Goal: Task Accomplishment & Management: Complete application form

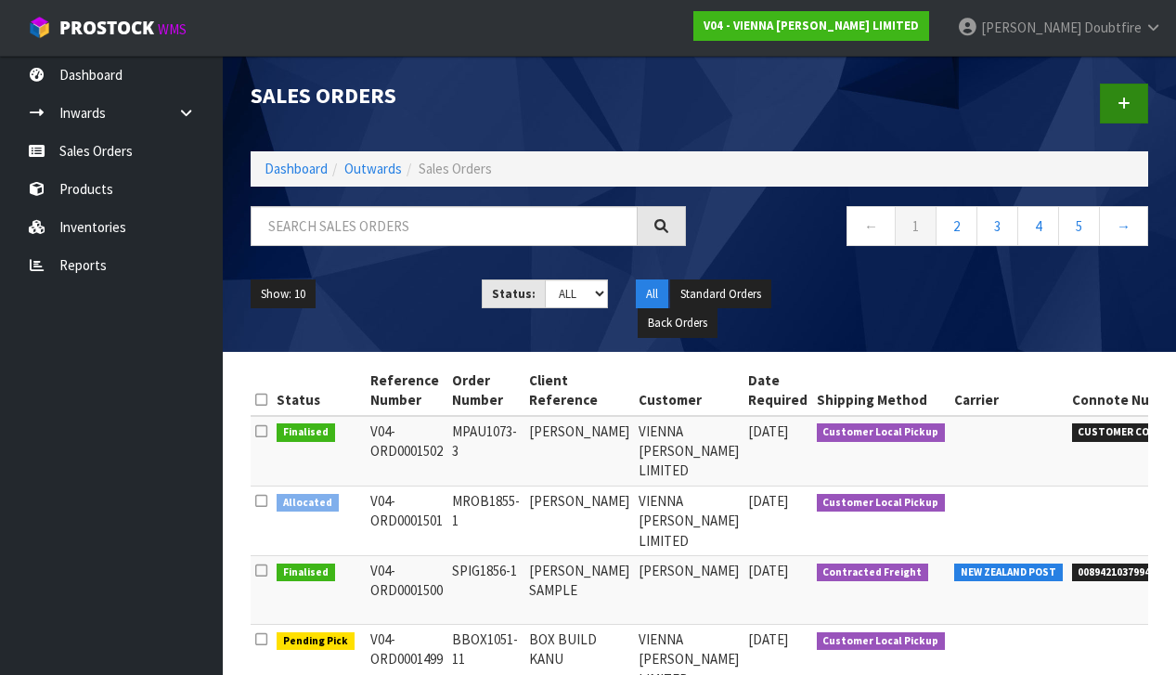
click at [1131, 102] on link at bounding box center [1124, 104] width 48 height 40
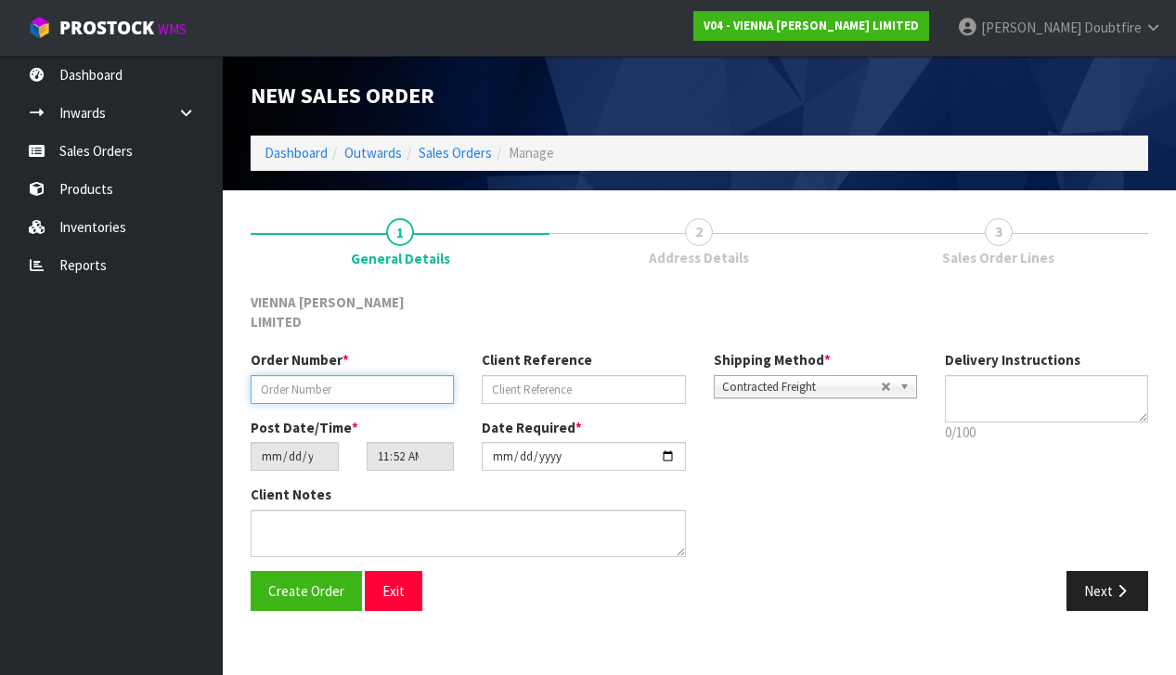
paste input "S650-146"
type input "S650-146"
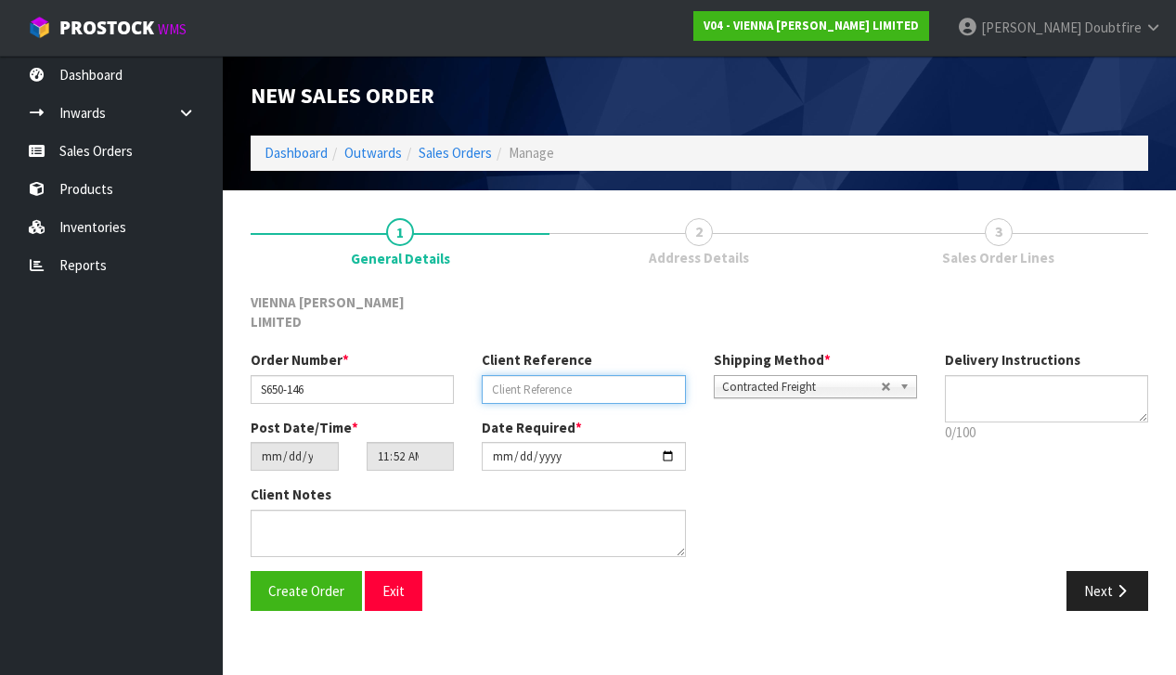
click at [515, 375] on input "text" at bounding box center [583, 389] width 203 height 29
type input "RAZVAN PODLOGI"
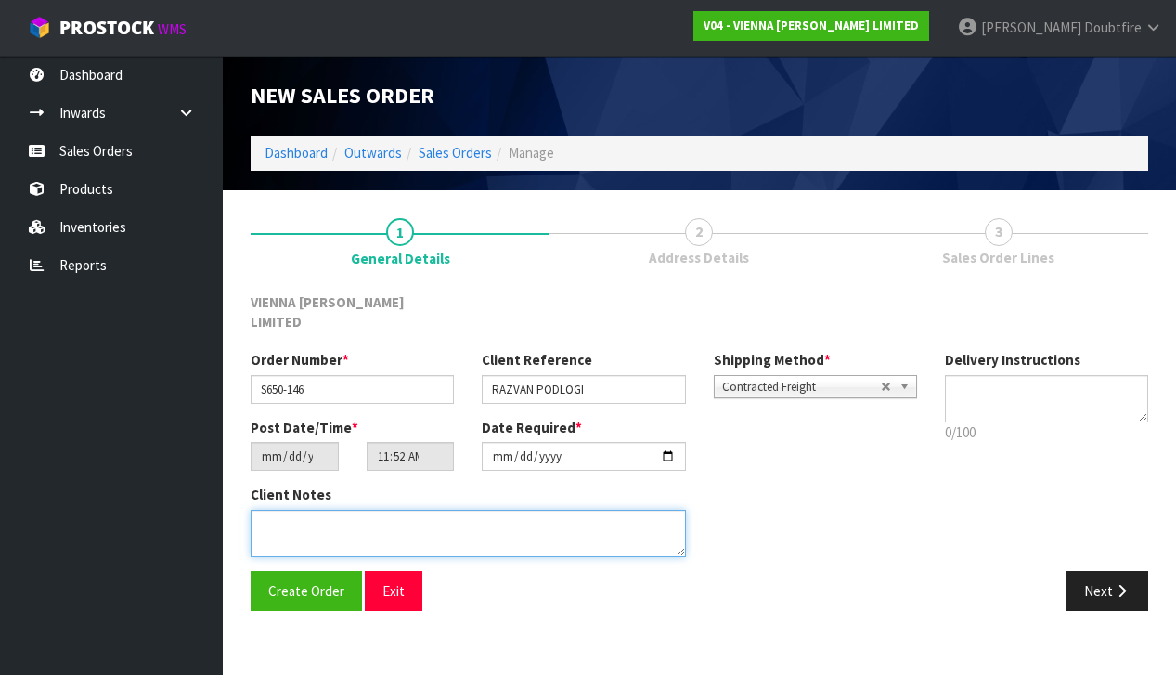
click at [306, 519] on textarea at bounding box center [468, 533] width 435 height 47
type textarea "PODLOGI SAMPLE"
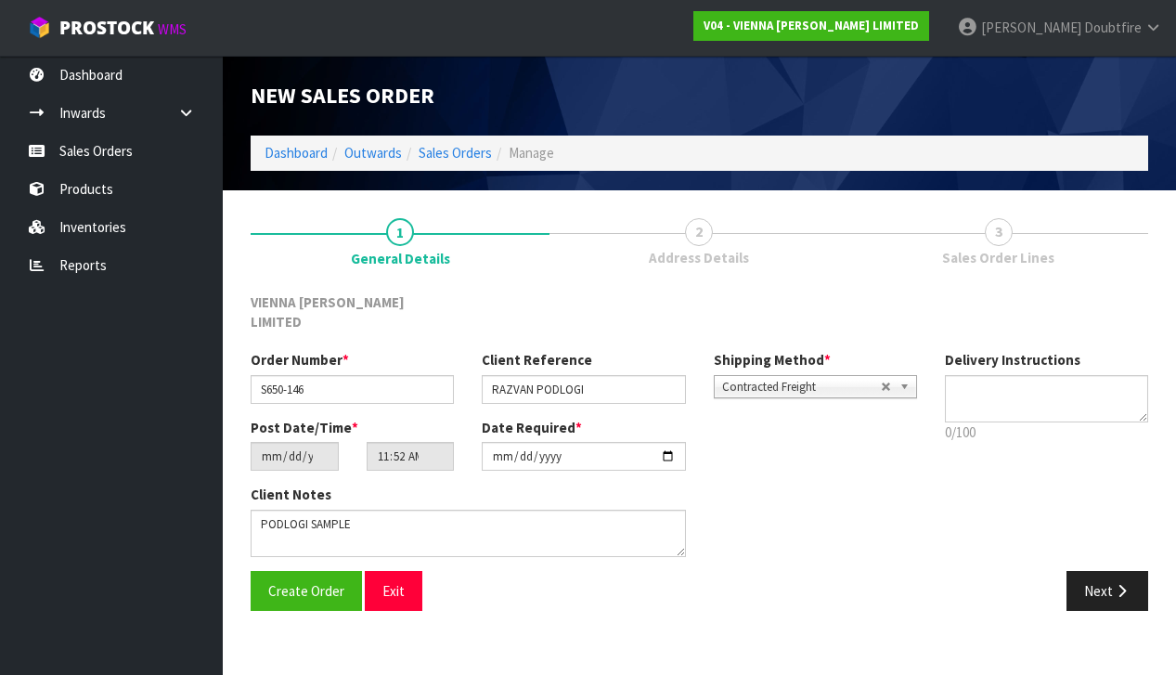
click at [831, 376] on span "Contracted Freight" at bounding box center [801, 387] width 159 height 22
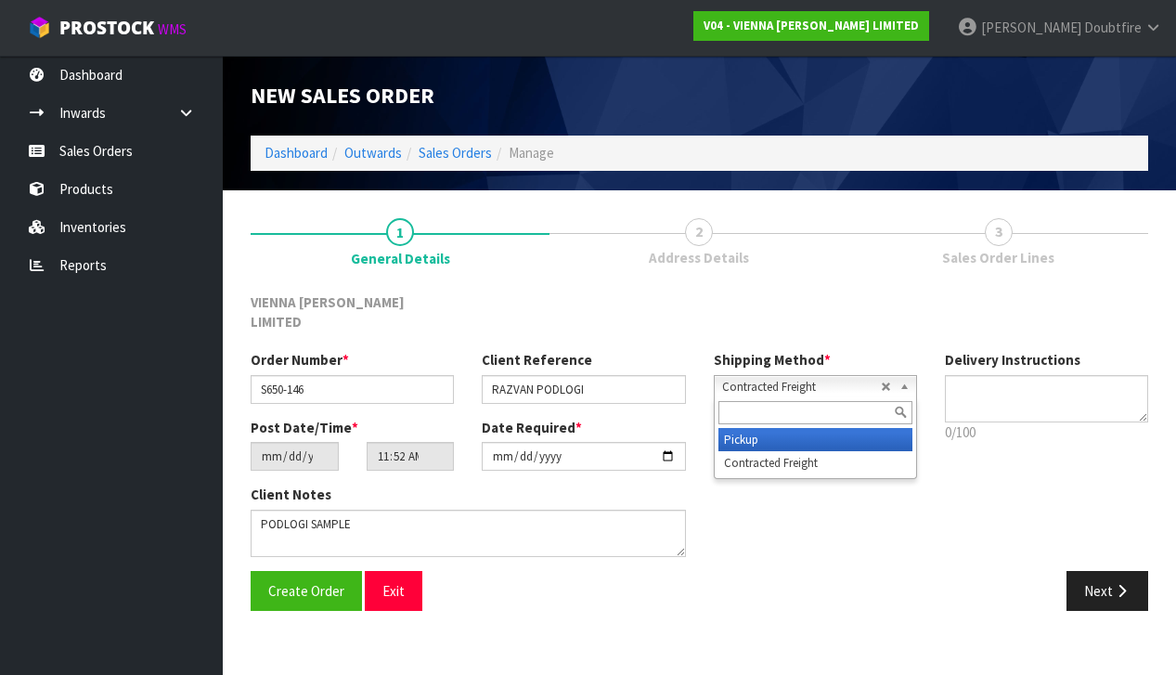
click at [781, 428] on li "Pickup" at bounding box center [815, 439] width 194 height 23
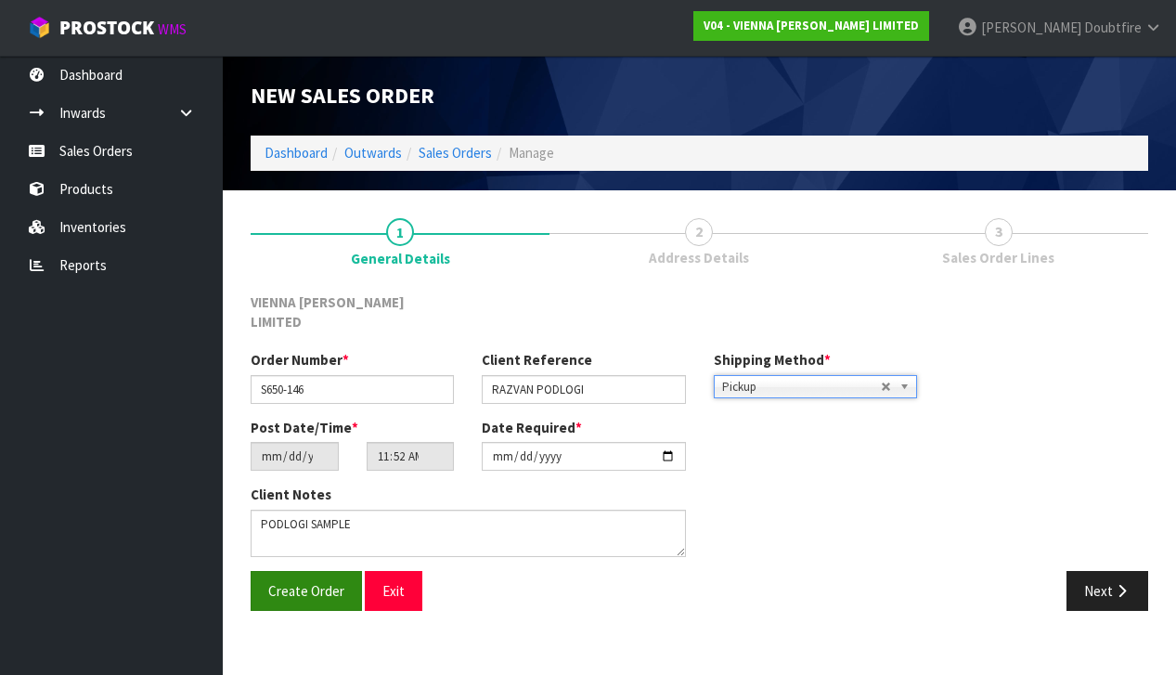
click at [307, 582] on span "Create Order" at bounding box center [306, 591] width 76 height 18
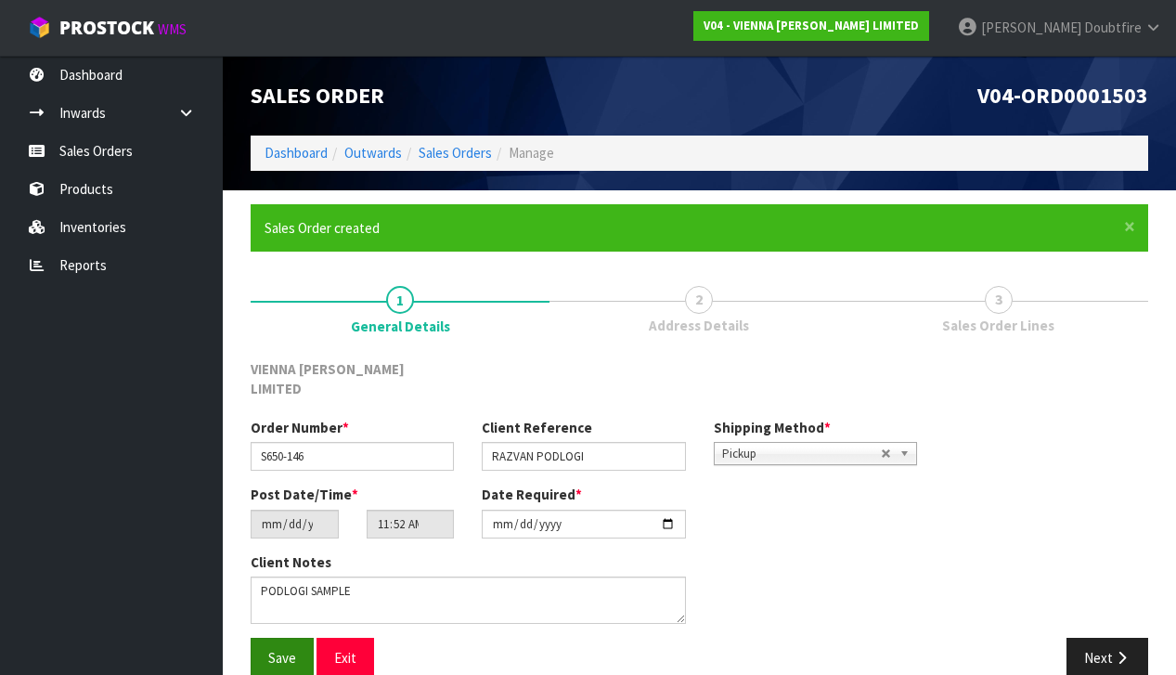
click at [279, 649] on span "Save" at bounding box center [282, 658] width 28 height 18
click at [1114, 651] on icon "button" at bounding box center [1122, 658] width 18 height 14
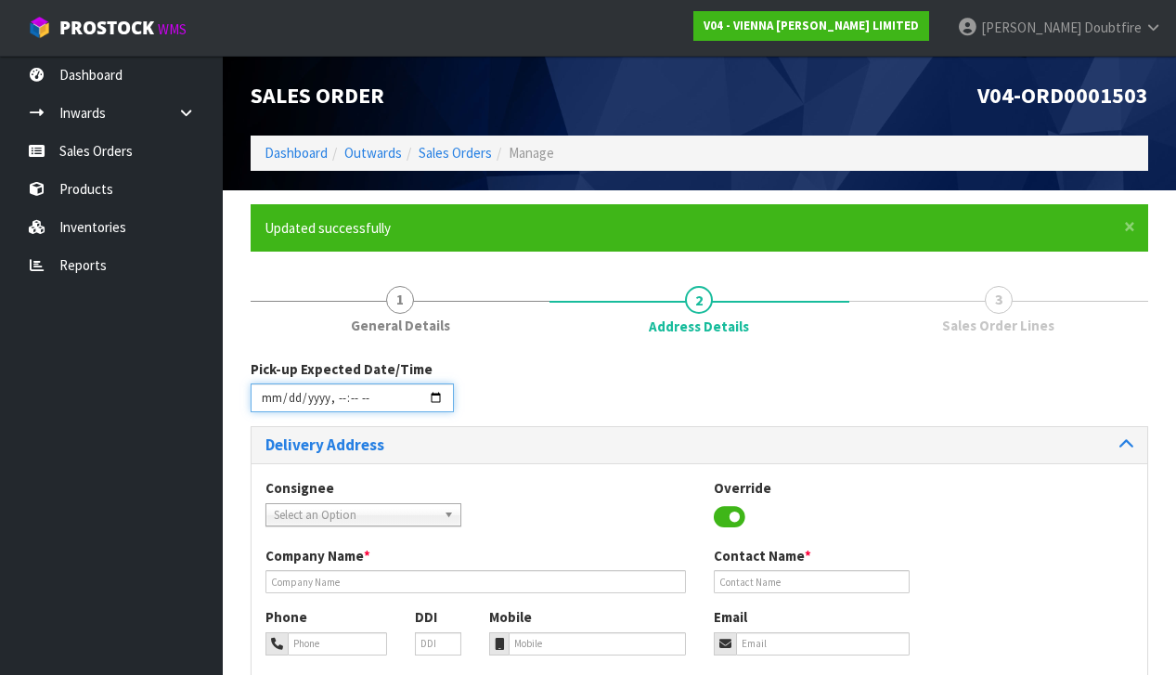
click at [271, 409] on input "datetime-local" at bounding box center [352, 397] width 203 height 29
click at [686, 372] on div "Pick-up Expected Date/Time" at bounding box center [699, 392] width 925 height 67
click at [334, 408] on input "datetime-local" at bounding box center [352, 397] width 203 height 29
click at [594, 403] on div "Pick-up Expected Date/Time" at bounding box center [699, 392] width 925 height 67
click at [278, 409] on input "datetime-local" at bounding box center [352, 397] width 203 height 29
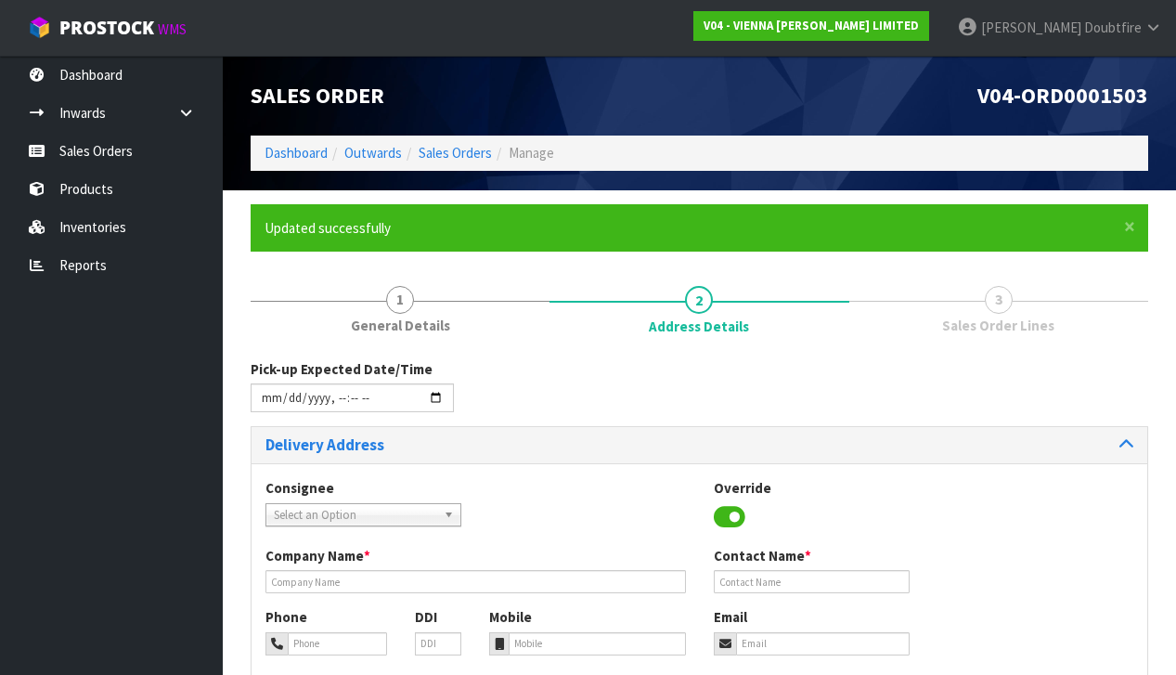
click at [542, 398] on div "Pick-up Expected Date/Time" at bounding box center [699, 392] width 925 height 67
click at [337, 411] on input "datetime-local" at bounding box center [352, 397] width 203 height 29
click at [500, 392] on div "Pick-up Expected Date/Time" at bounding box center [699, 392] width 925 height 67
click at [369, 411] on input "datetime-local" at bounding box center [352, 397] width 203 height 29
type input "[DATE]T12:53"
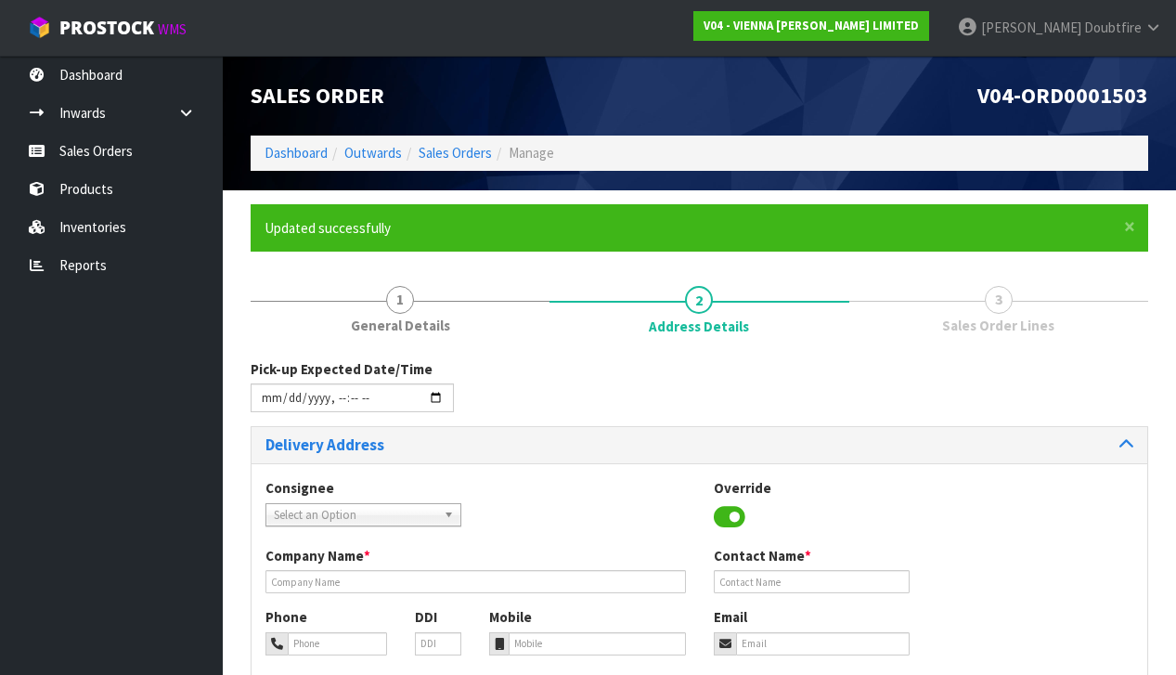
click at [533, 399] on div "Pick-up Expected Date/Time" at bounding box center [699, 392] width 925 height 67
click at [335, 511] on span "Select an Option" at bounding box center [355, 515] width 162 height 22
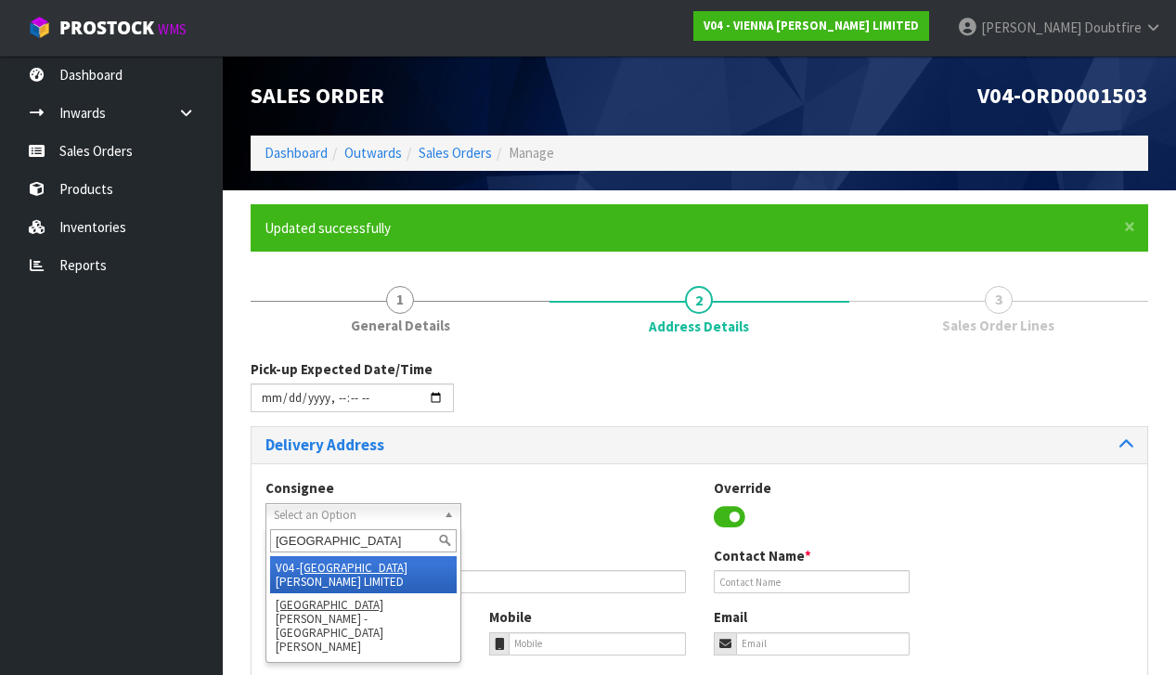
type input "[GEOGRAPHIC_DATA]"
click at [353, 564] on li "V04 - VIENNA [PERSON_NAME] LIMITED" at bounding box center [363, 574] width 187 height 37
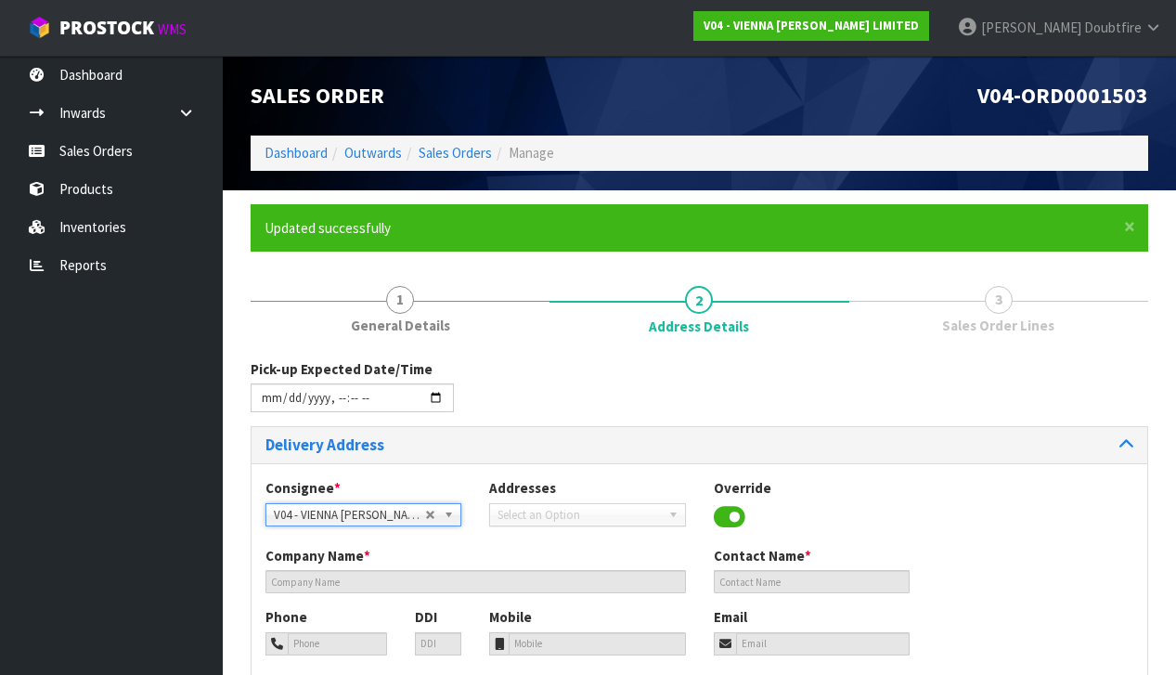
type input "VIENNA [PERSON_NAME] LIMITED"
type input "[PERSON_NAME]"
type input "[PHONE_NUMBER]"
type input "[PERSON_NAME][EMAIL_ADDRESS][DOMAIN_NAME]"
type input "2 ROXBURGH ST"
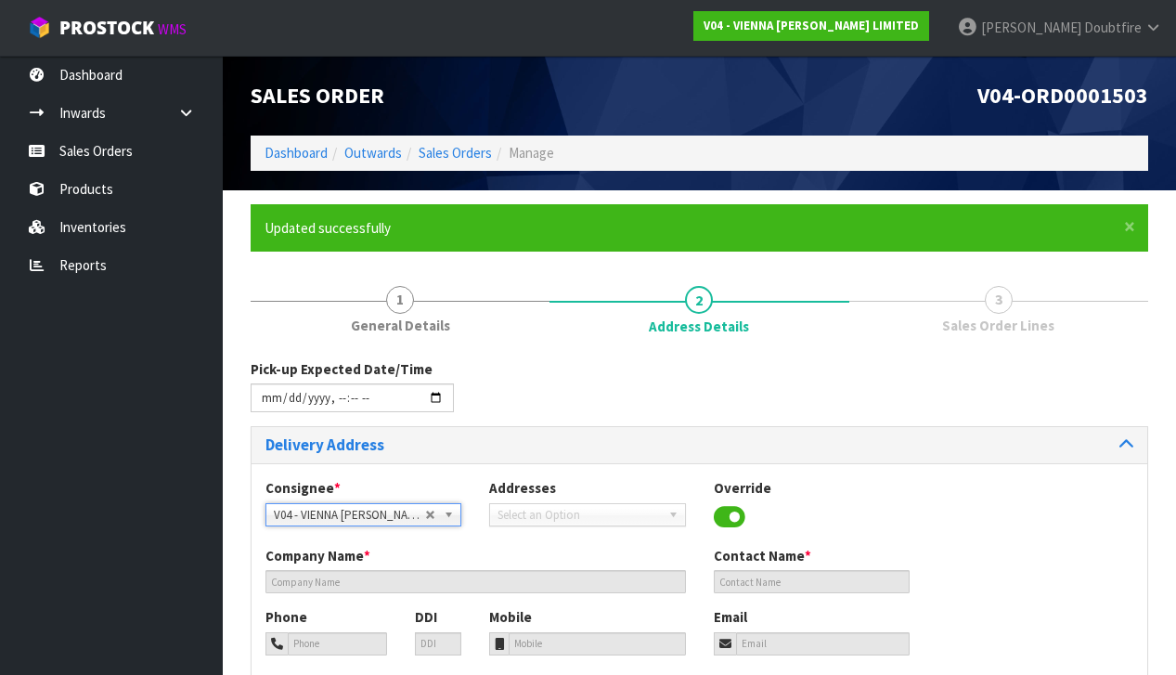
type input "1023"
type input "[GEOGRAPHIC_DATA]"
type input "NEWMARKET"
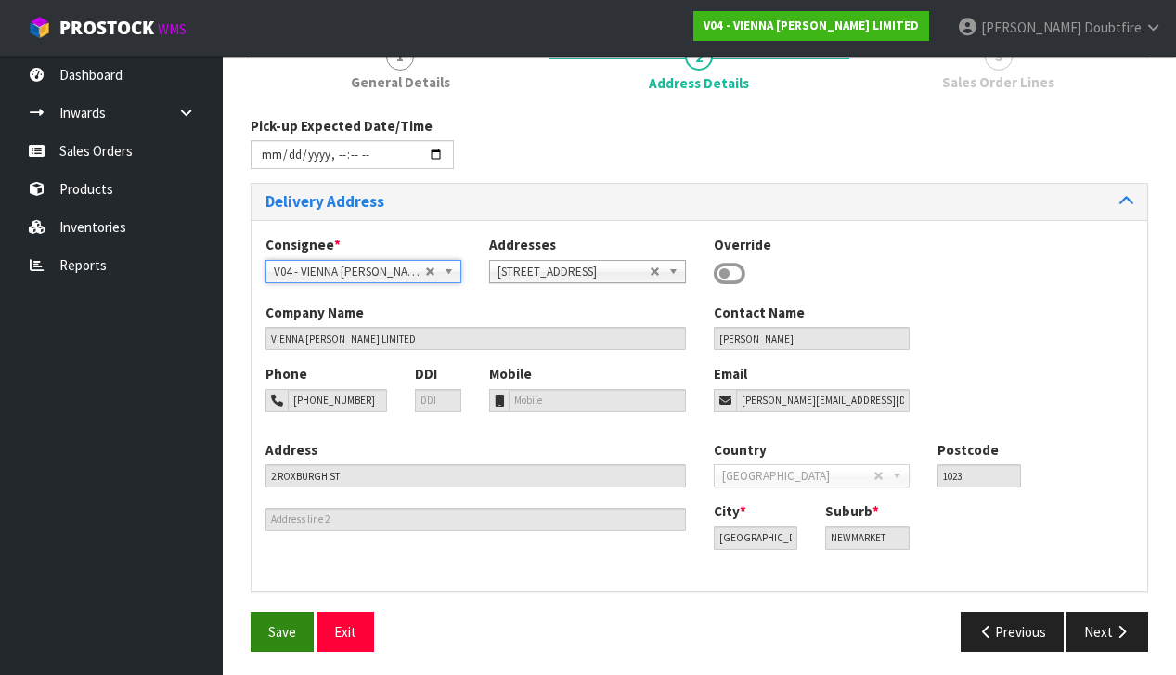
scroll to position [242, 0]
click at [291, 633] on span "Save" at bounding box center [282, 633] width 28 height 18
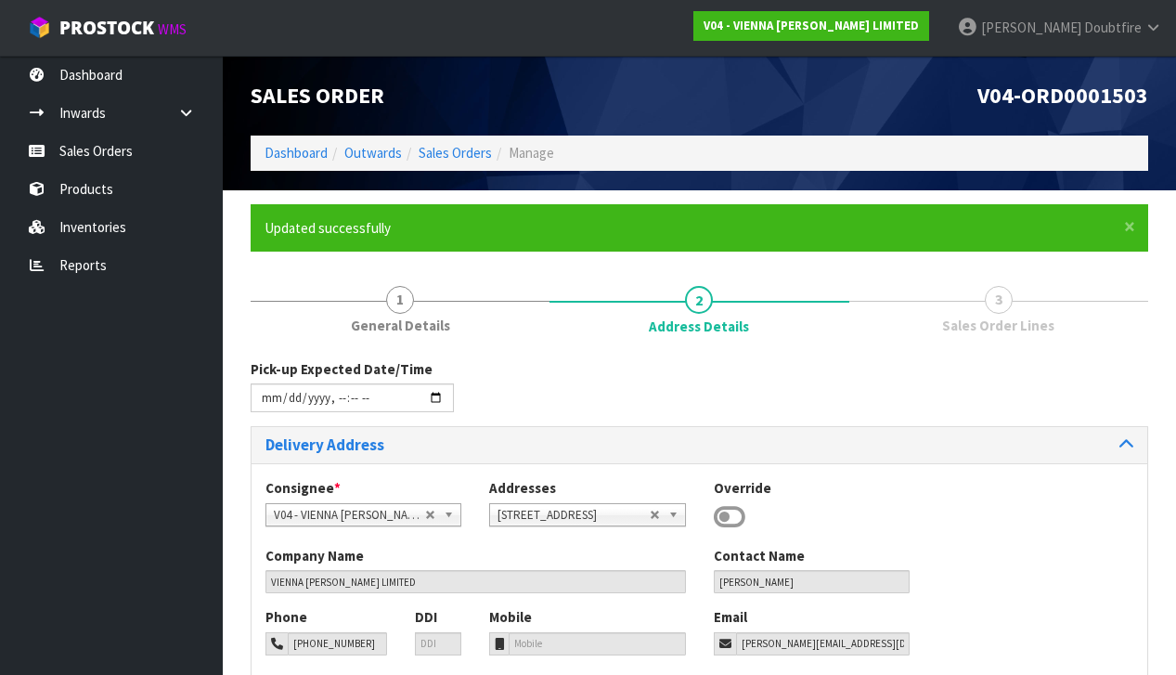
type input "[DATE]T12:53"
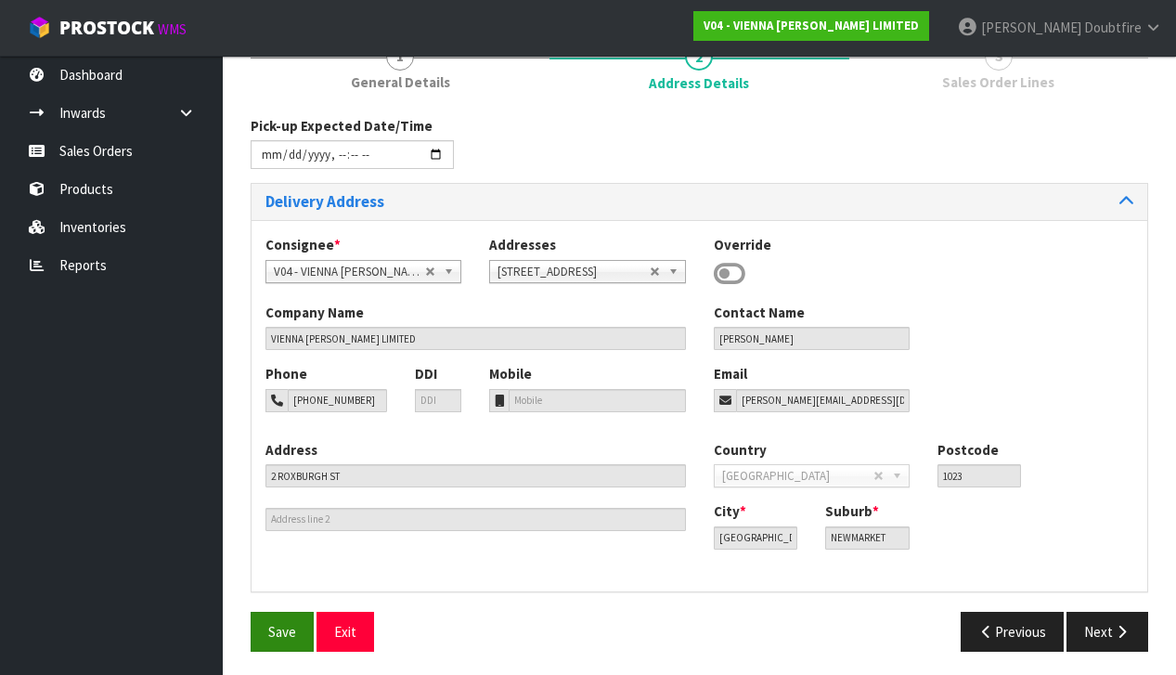
scroll to position [242, 0]
click at [280, 636] on button "Save" at bounding box center [282, 633] width 63 height 40
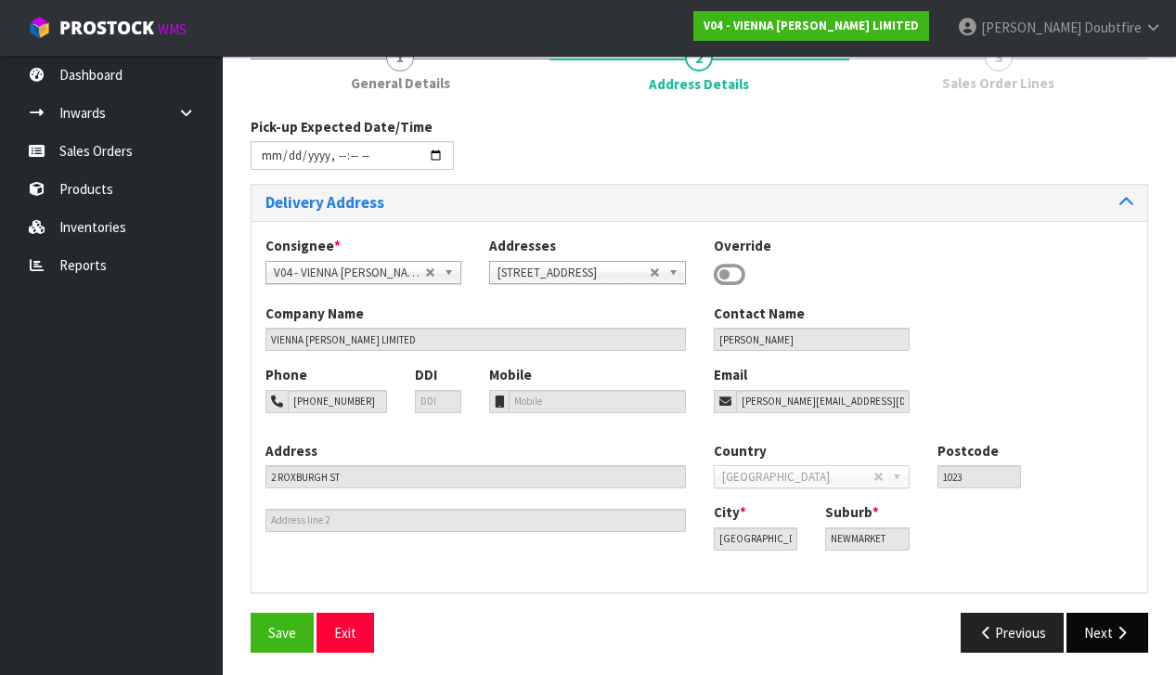
click at [1136, 621] on button "Next" at bounding box center [1108, 633] width 82 height 40
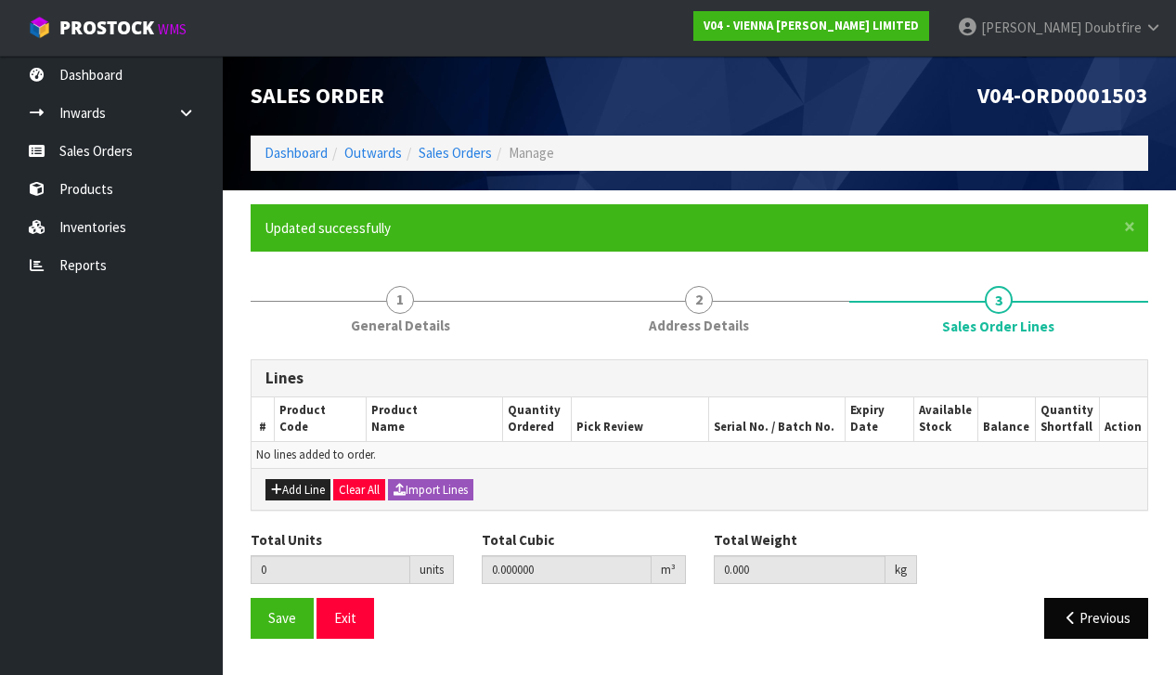
scroll to position [0, 0]
click at [306, 480] on button "Add Line" at bounding box center [297, 490] width 65 height 22
type input "0"
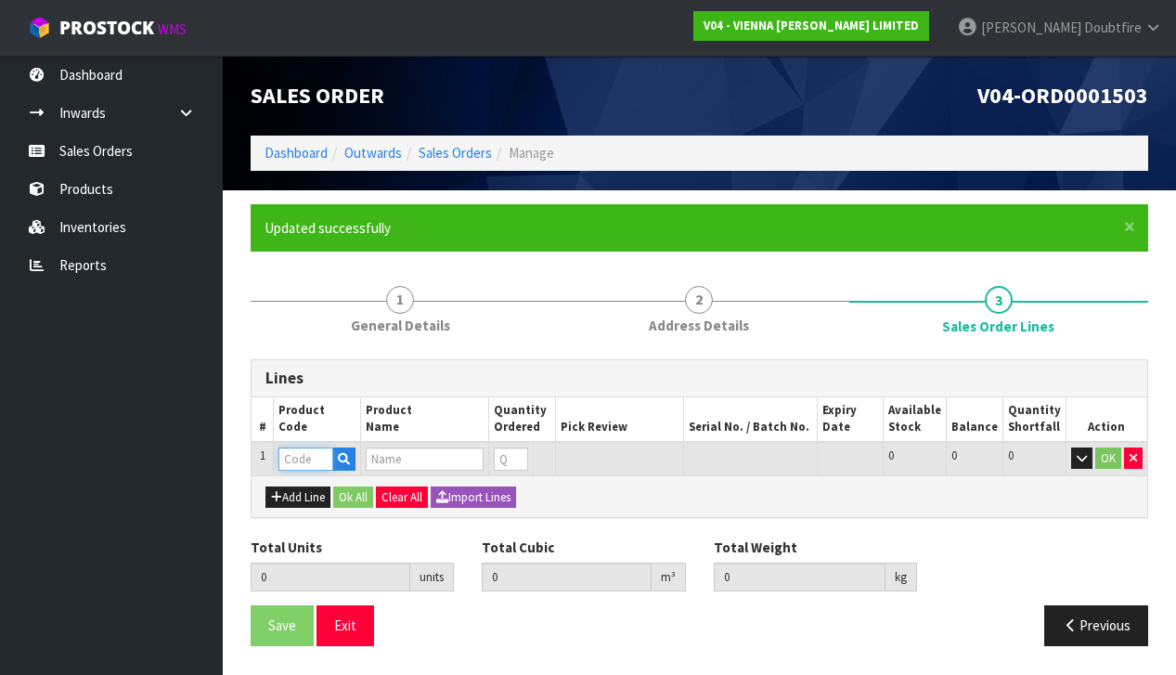
click at [297, 453] on input "text" at bounding box center [305, 458] width 55 height 23
type input "POU"
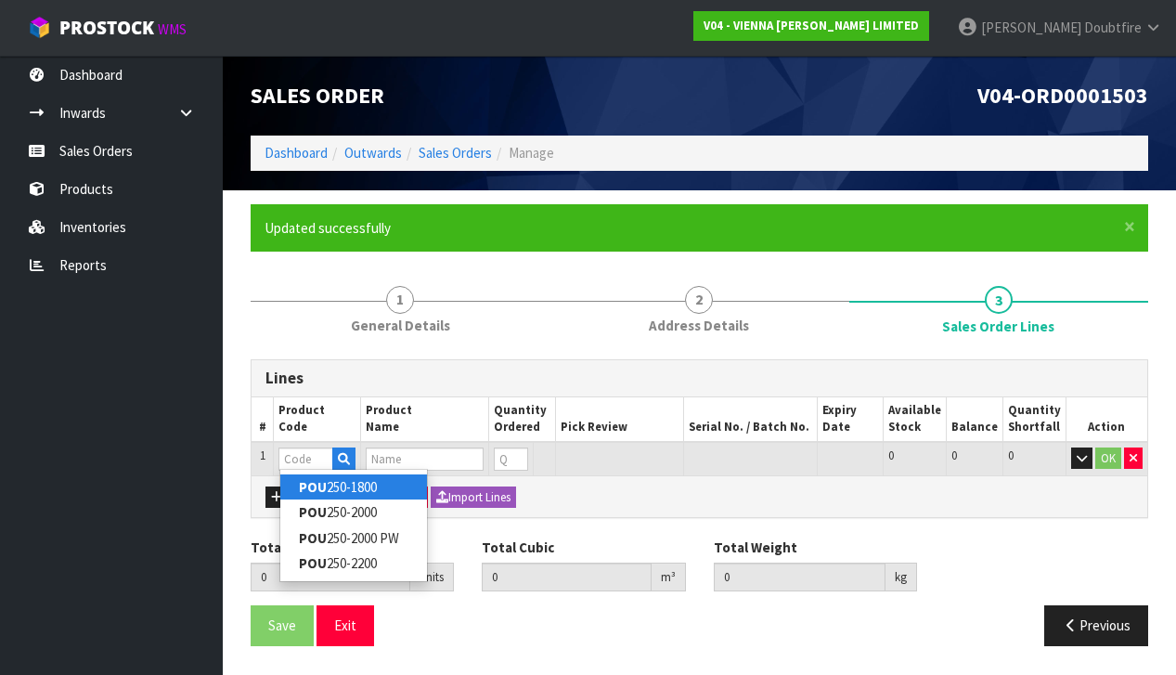
click at [321, 486] on strong "POU" at bounding box center [313, 487] width 28 height 18
type input "POU250-1800"
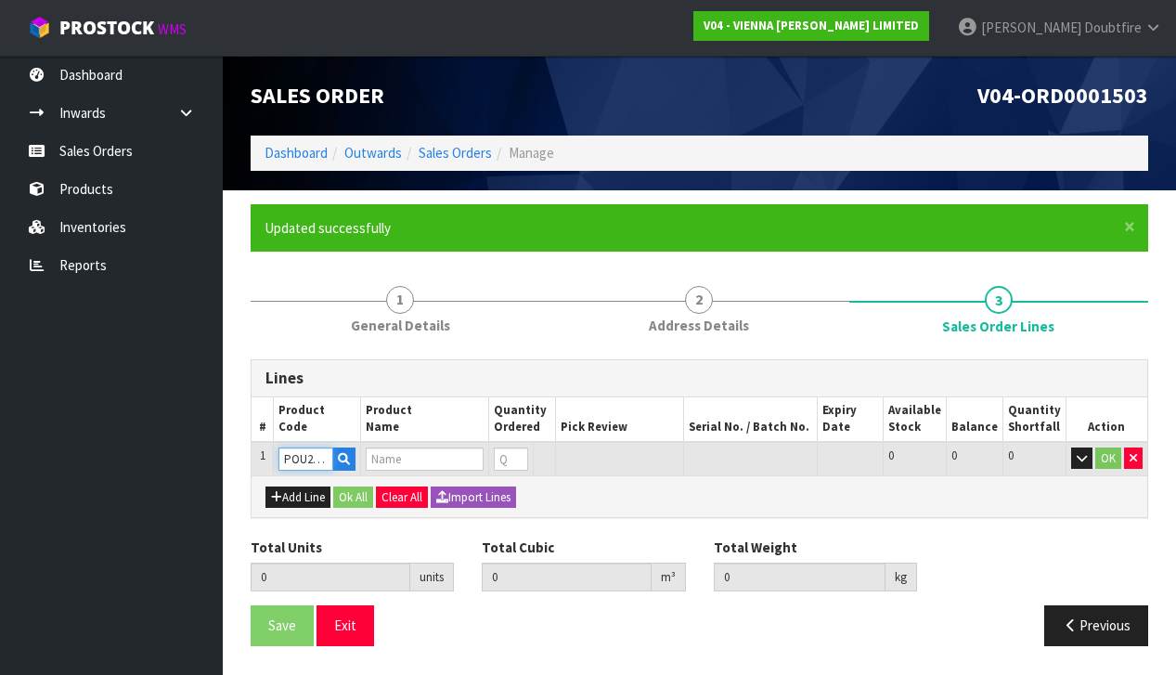
type input "0.000000"
type input "0.000"
type input "PODLOGI UNFINISHED 250X1800 (2.7M2)"
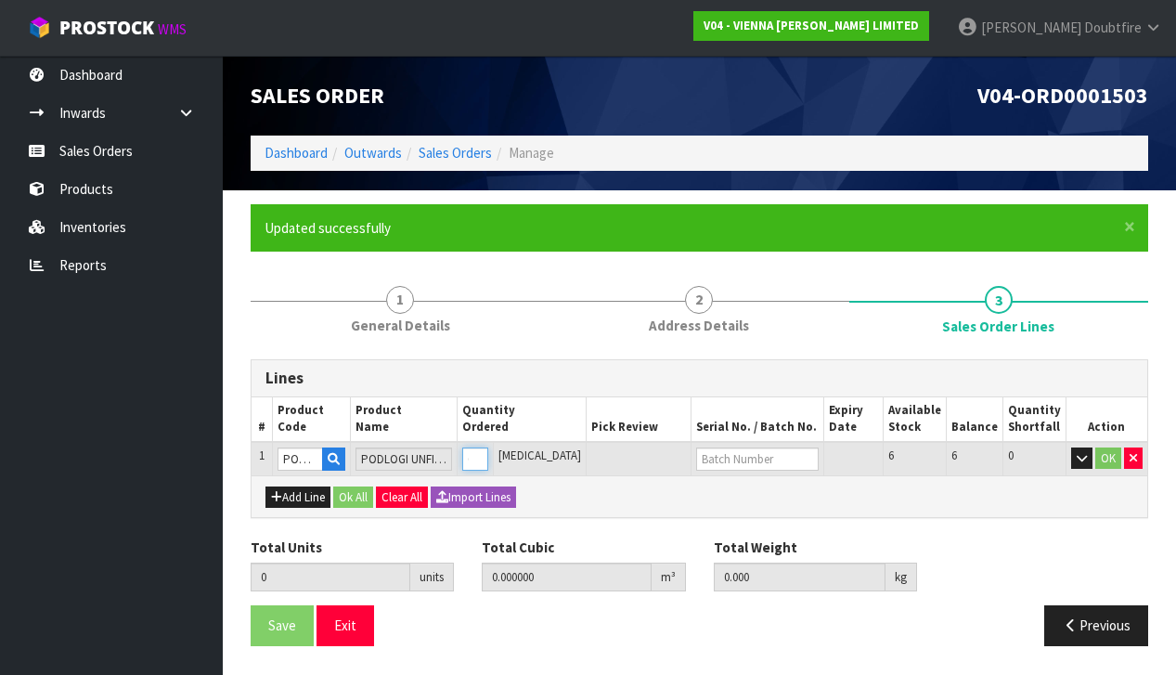
type input "1"
type input "0.04706"
type input "23"
click at [488, 450] on input "1" at bounding box center [475, 458] width 26 height 23
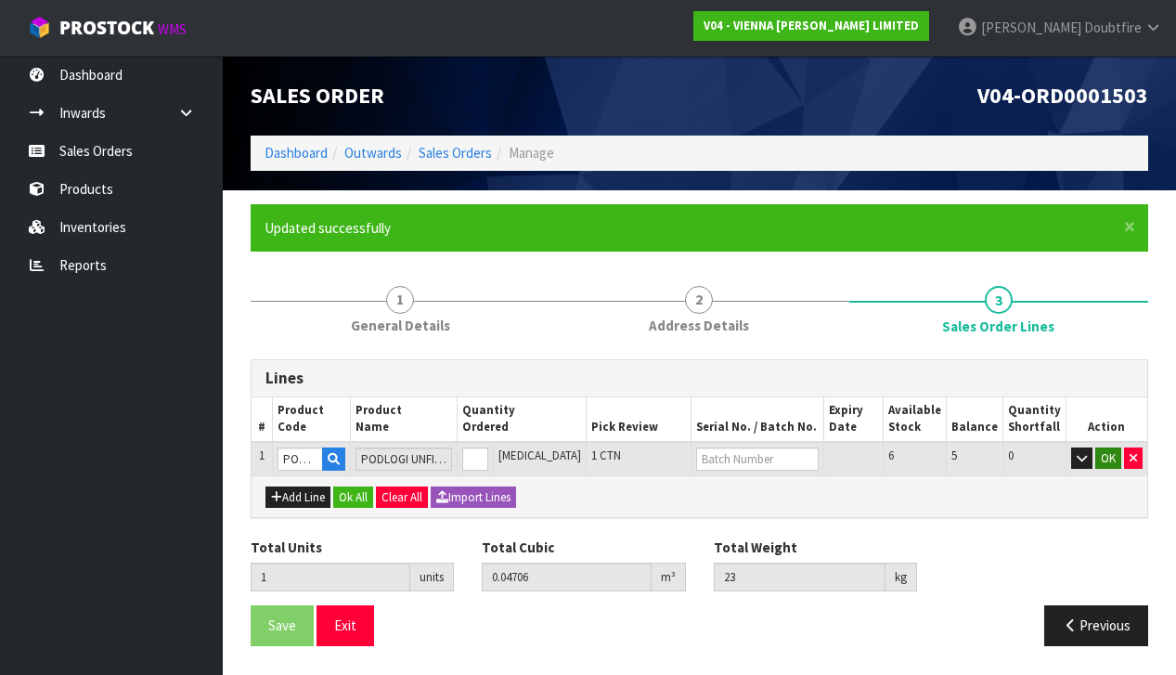
click at [1111, 455] on button "OK" at bounding box center [1108, 458] width 26 height 22
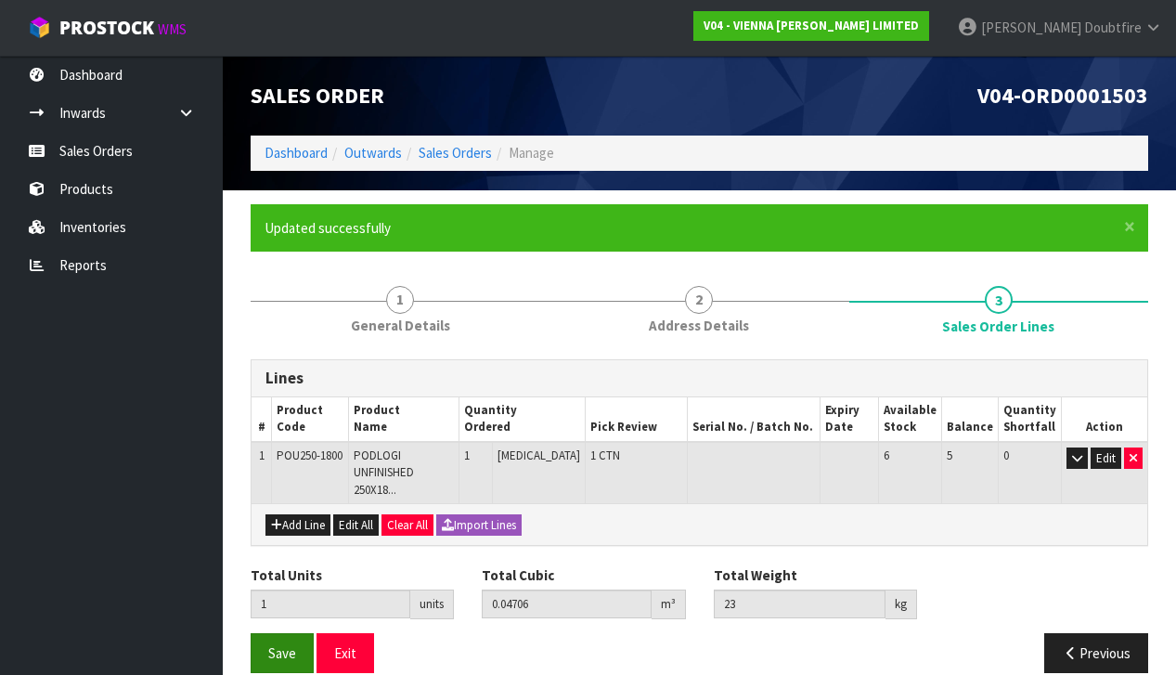
click at [274, 640] on button "Save" at bounding box center [282, 653] width 63 height 40
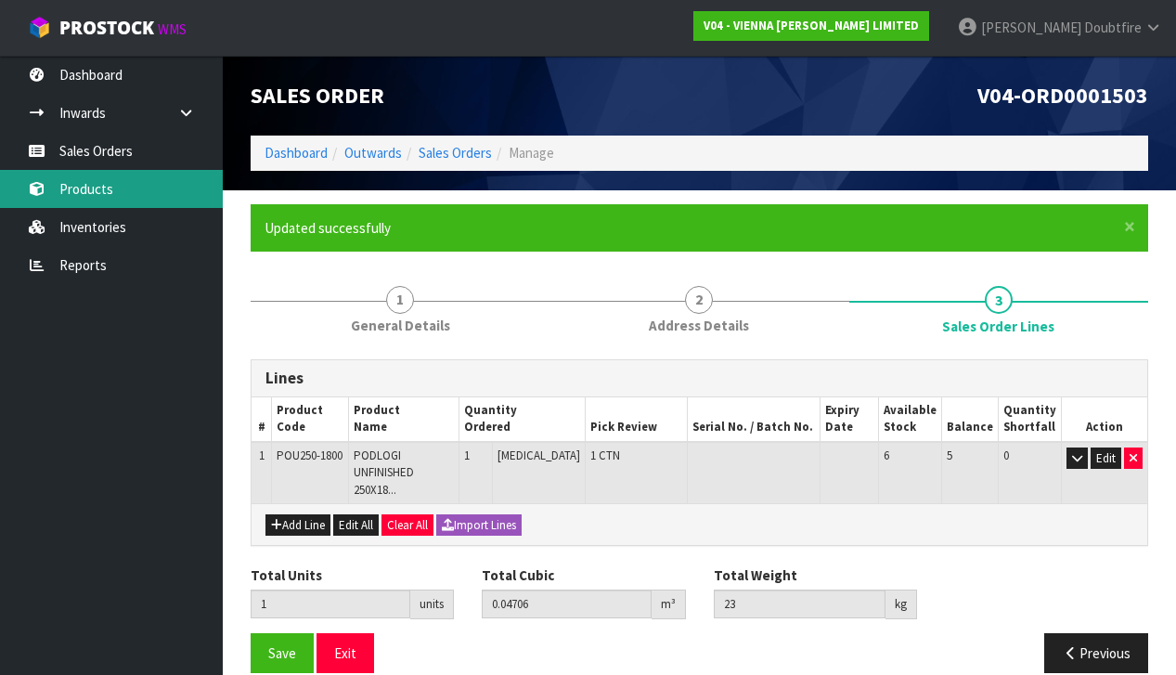
click at [97, 193] on link "Products" at bounding box center [111, 189] width 223 height 38
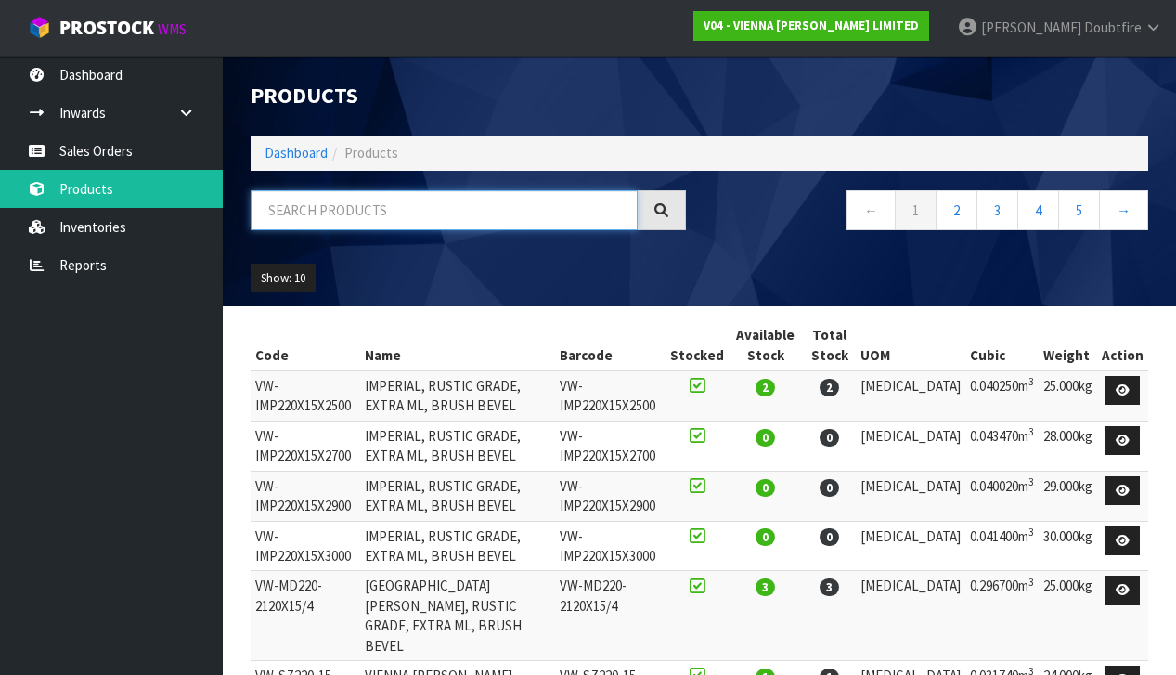
drag, startPoint x: 300, startPoint y: 223, endPoint x: 303, endPoint y: 209, distance: 14.2
click at [303, 209] on input "text" at bounding box center [444, 210] width 387 height 40
type input "CANNES"
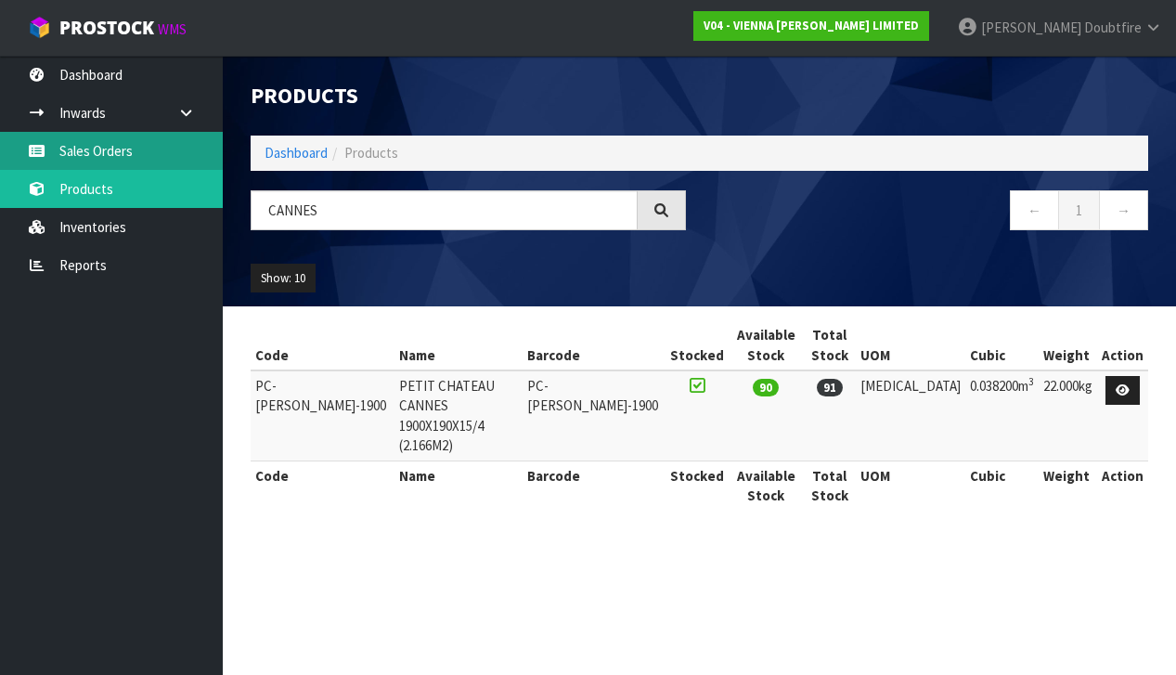
click at [67, 155] on link "Sales Orders" at bounding box center [111, 151] width 223 height 38
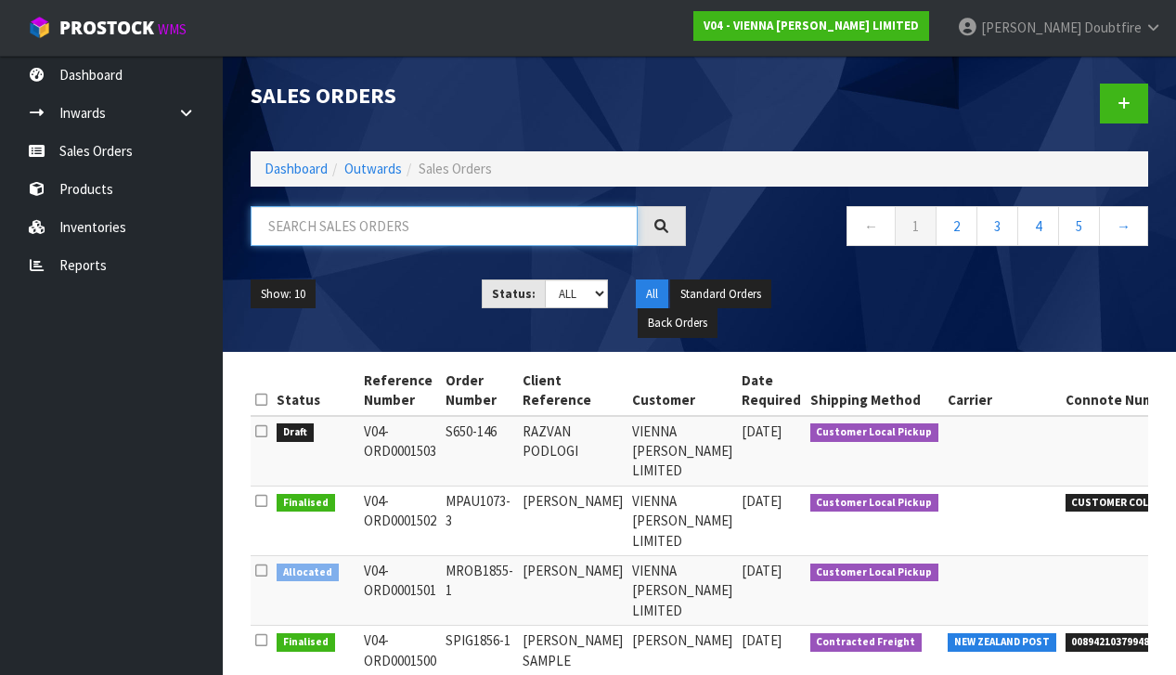
click at [317, 234] on input "text" at bounding box center [444, 226] width 387 height 40
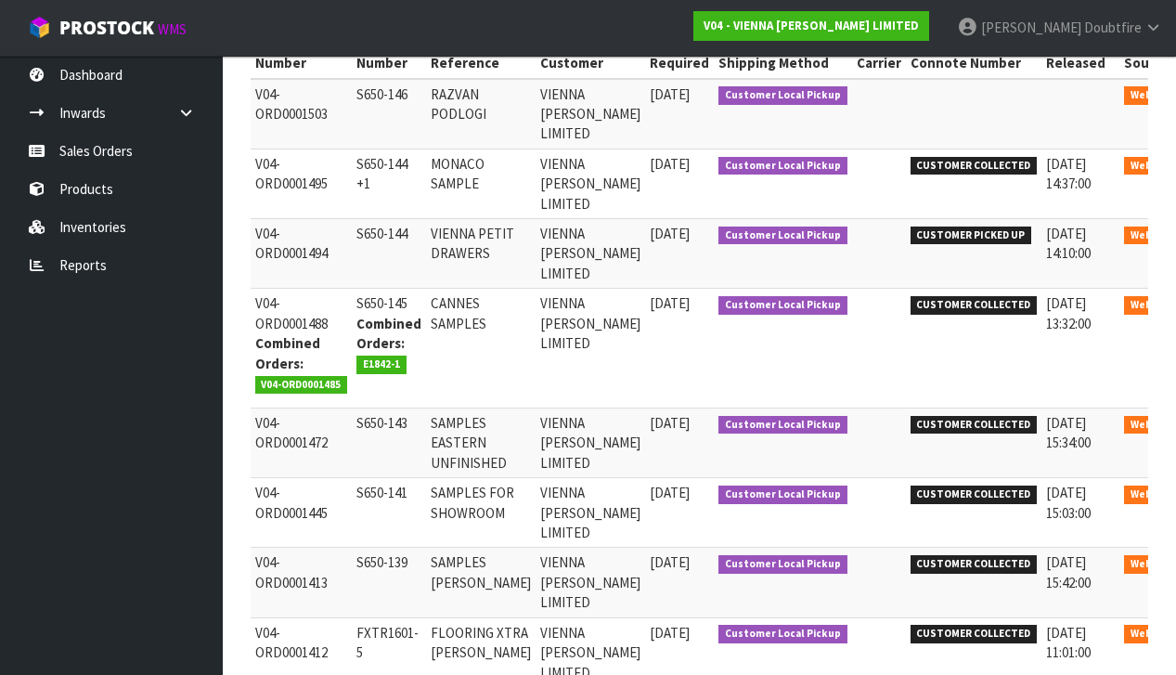
scroll to position [0, 88]
type input "650"
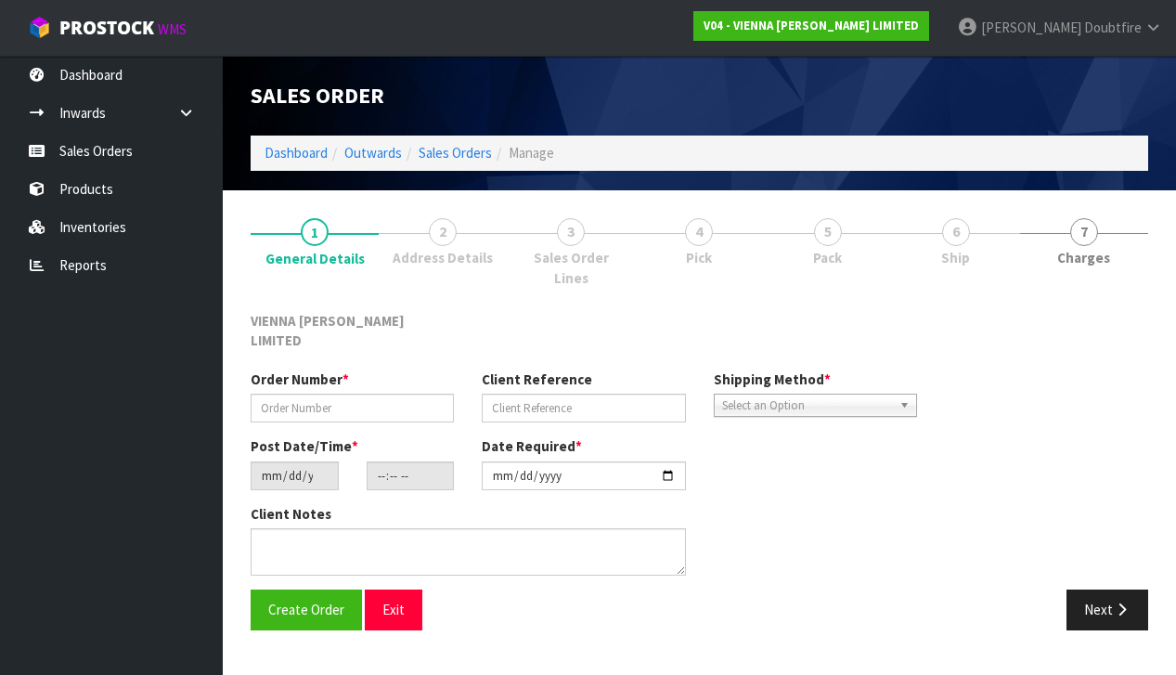
type input "S650-141"
type input "SAMPLES FOR SHOWROOM"
type input "[DATE]"
type input "13:25:00.000"
type input "[DATE]"
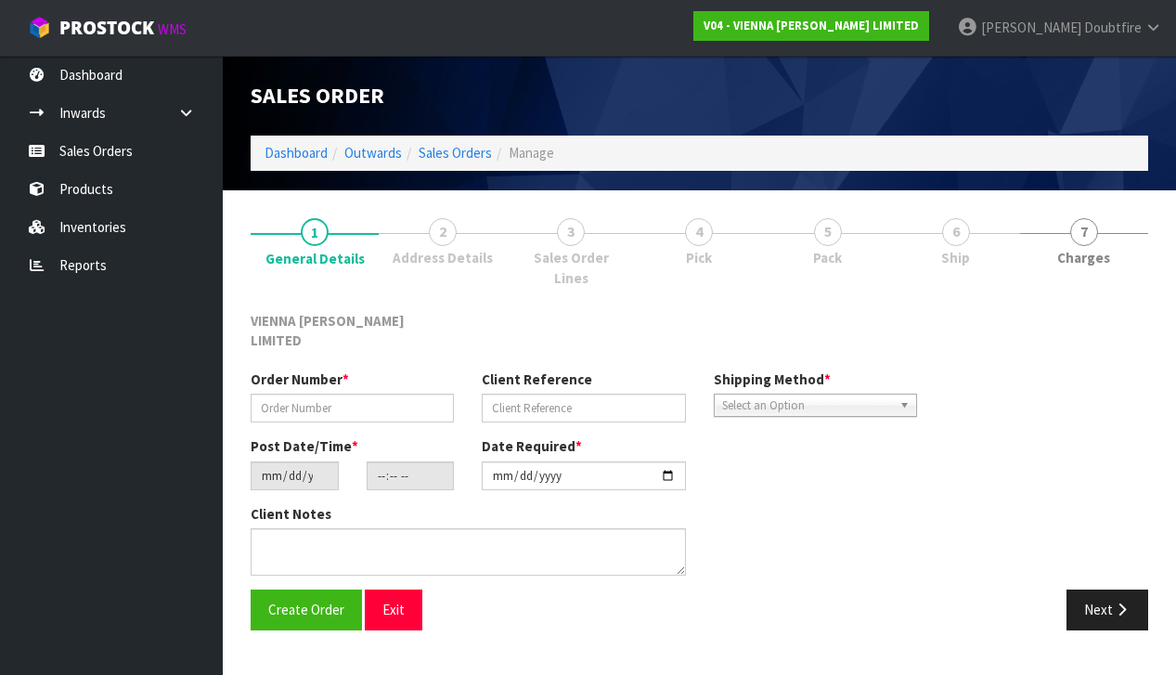
type textarea "SHOWROOM AND CUSTOMER"
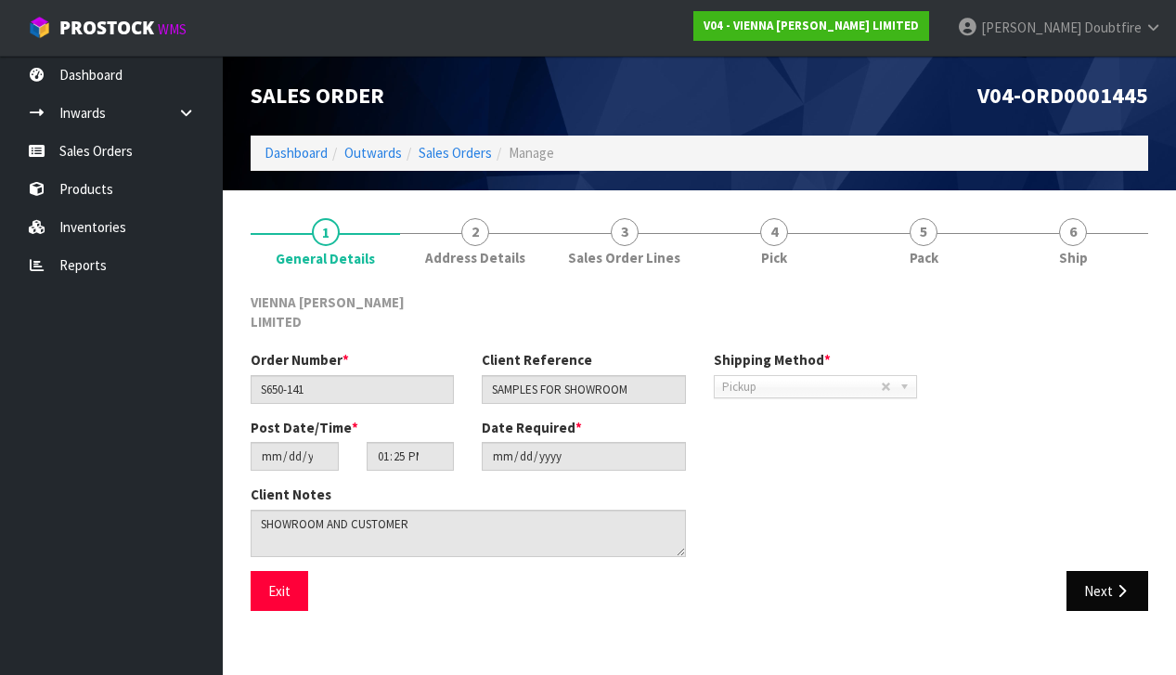
click at [1112, 582] on button "Next" at bounding box center [1108, 591] width 82 height 40
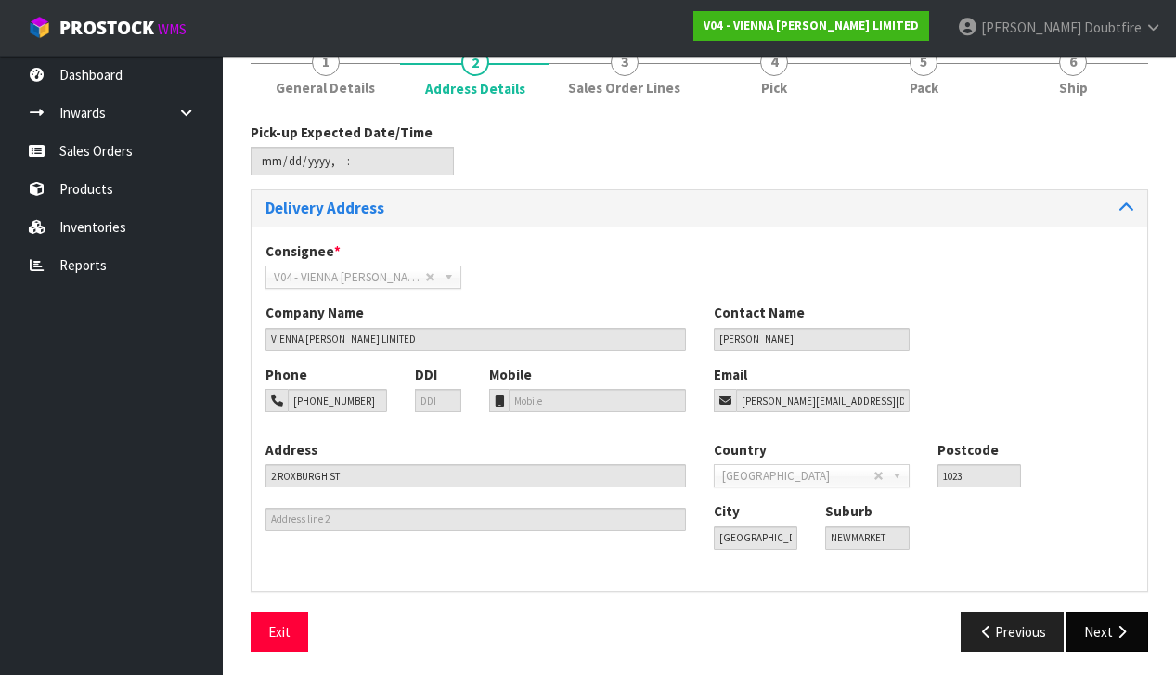
click at [1106, 628] on button "Next" at bounding box center [1108, 632] width 82 height 40
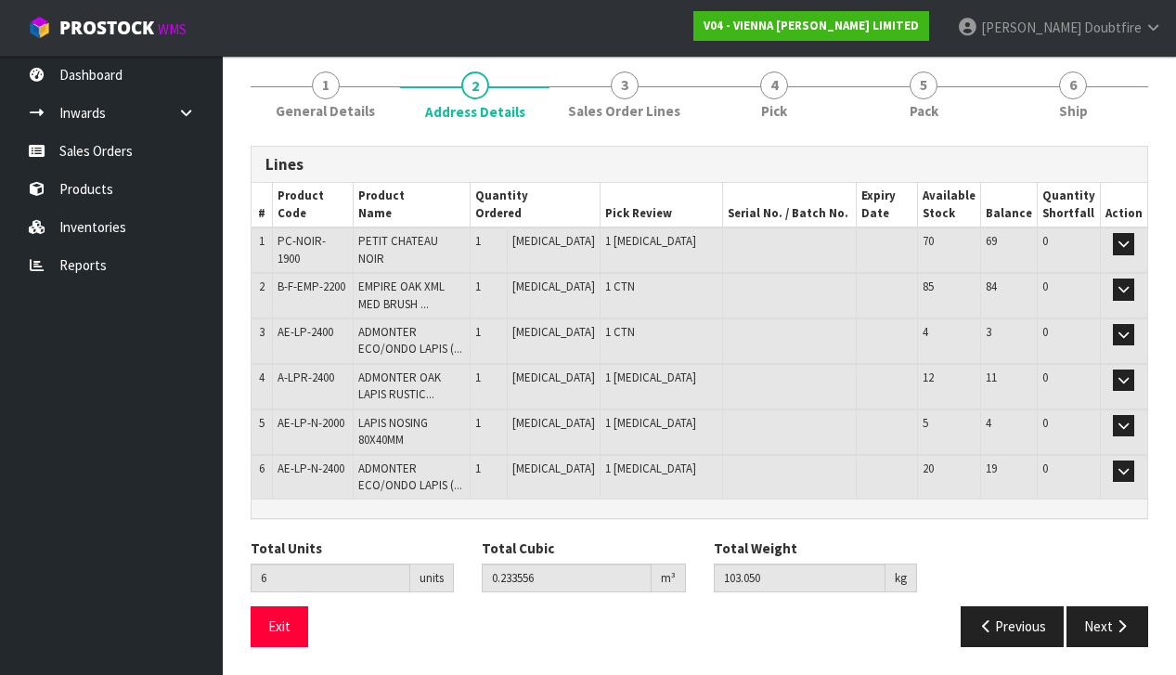
scroll to position [113, 0]
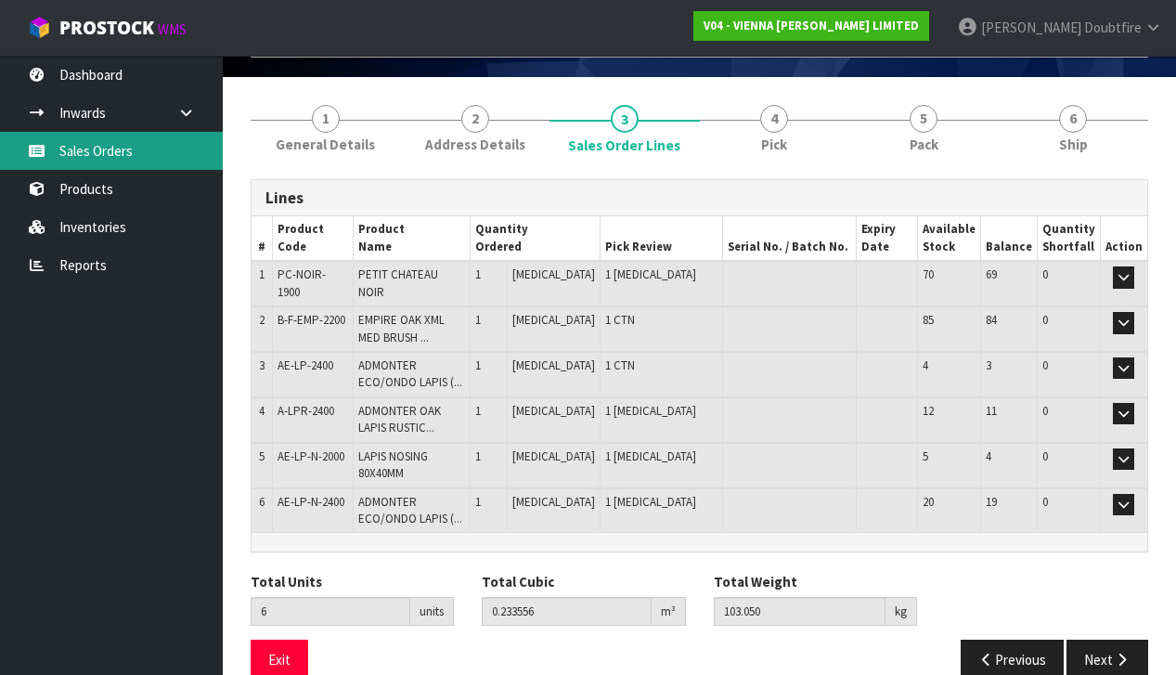
click at [107, 158] on link "Sales Orders" at bounding box center [111, 151] width 223 height 38
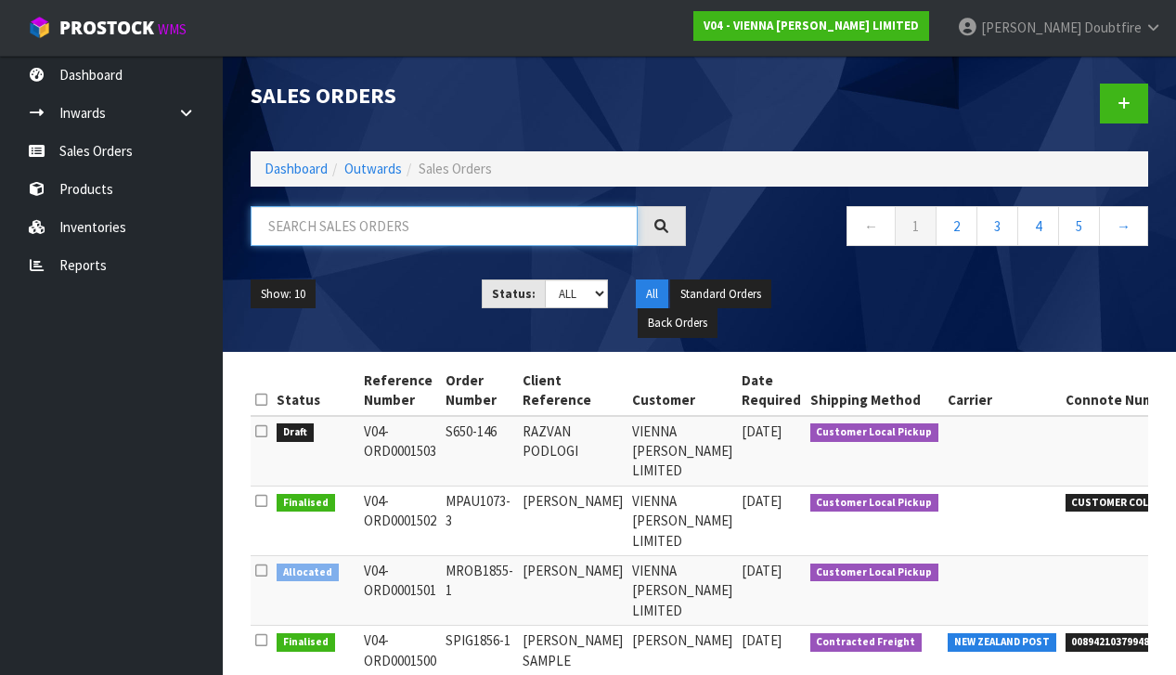
click at [343, 229] on input "text" at bounding box center [444, 226] width 387 height 40
type input "FLOORING XTRA"
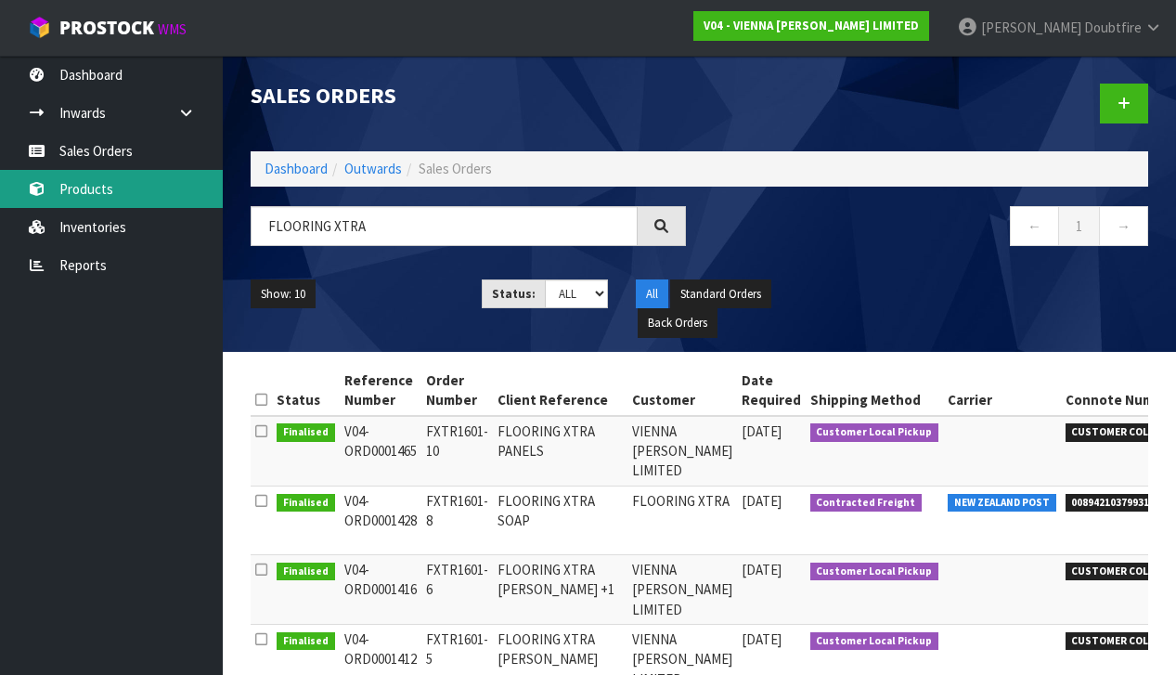
click at [86, 188] on link "Products" at bounding box center [111, 189] width 223 height 38
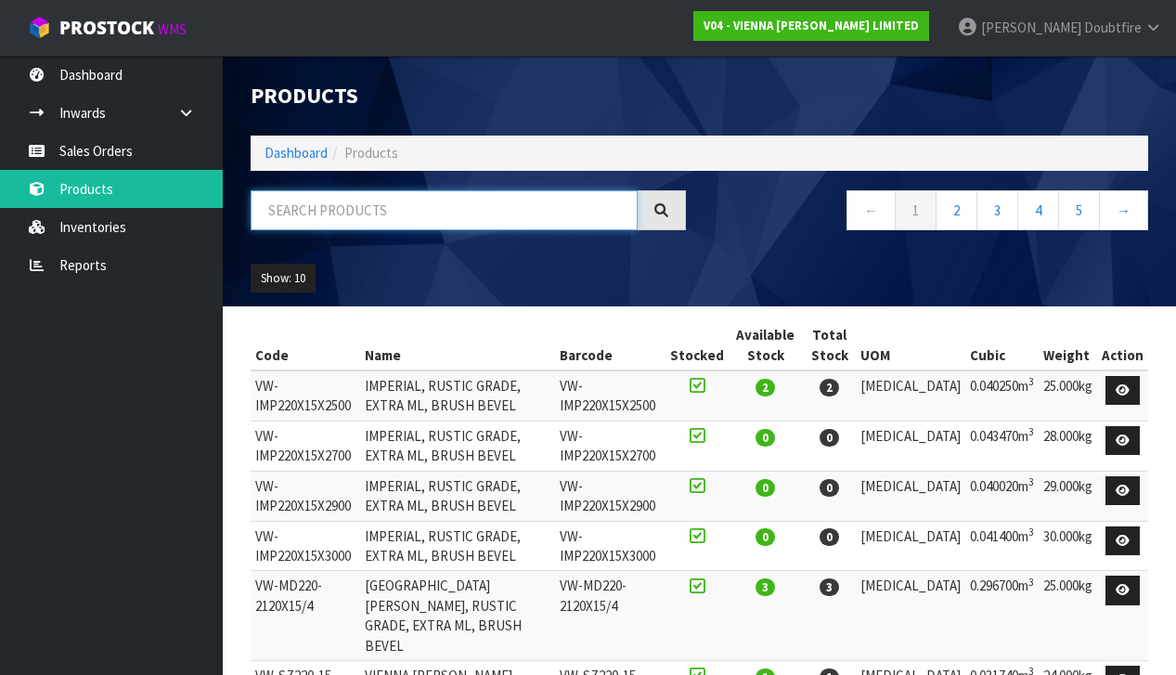
click at [421, 212] on input "text" at bounding box center [444, 210] width 387 height 40
type input "MARSEILLES"
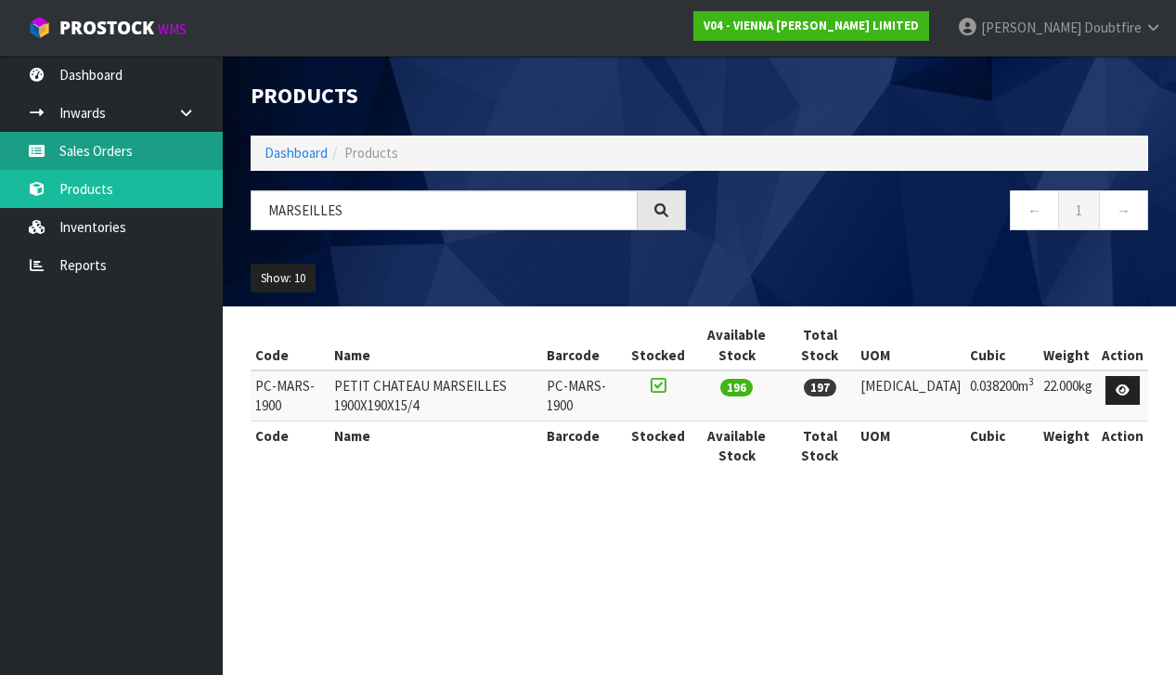
click at [91, 153] on link "Sales Orders" at bounding box center [111, 151] width 223 height 38
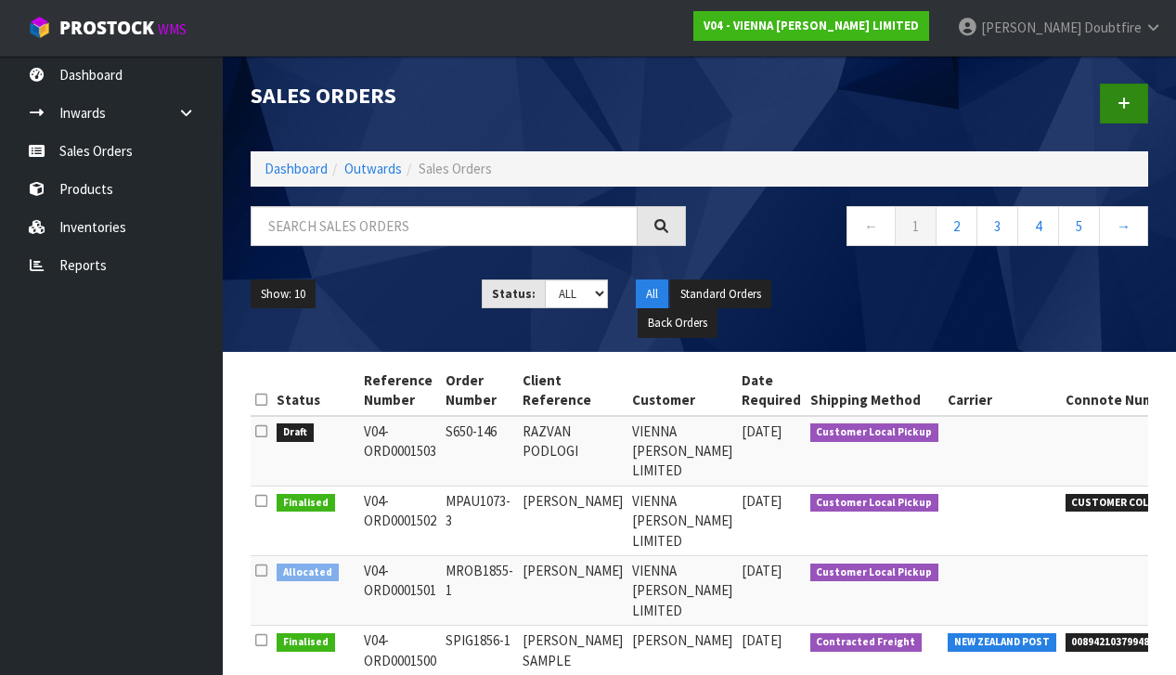
click at [1124, 98] on icon at bounding box center [1124, 104] width 13 height 14
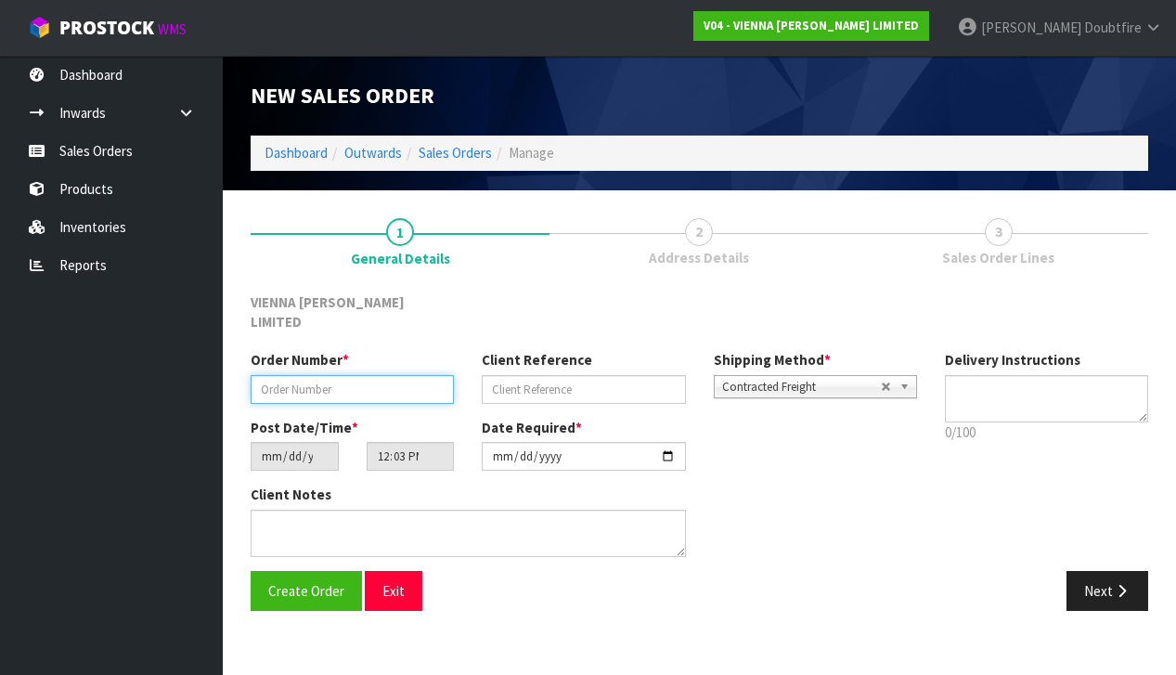
paste input "FXTR1601-9"
type input "FXTR1601-9"
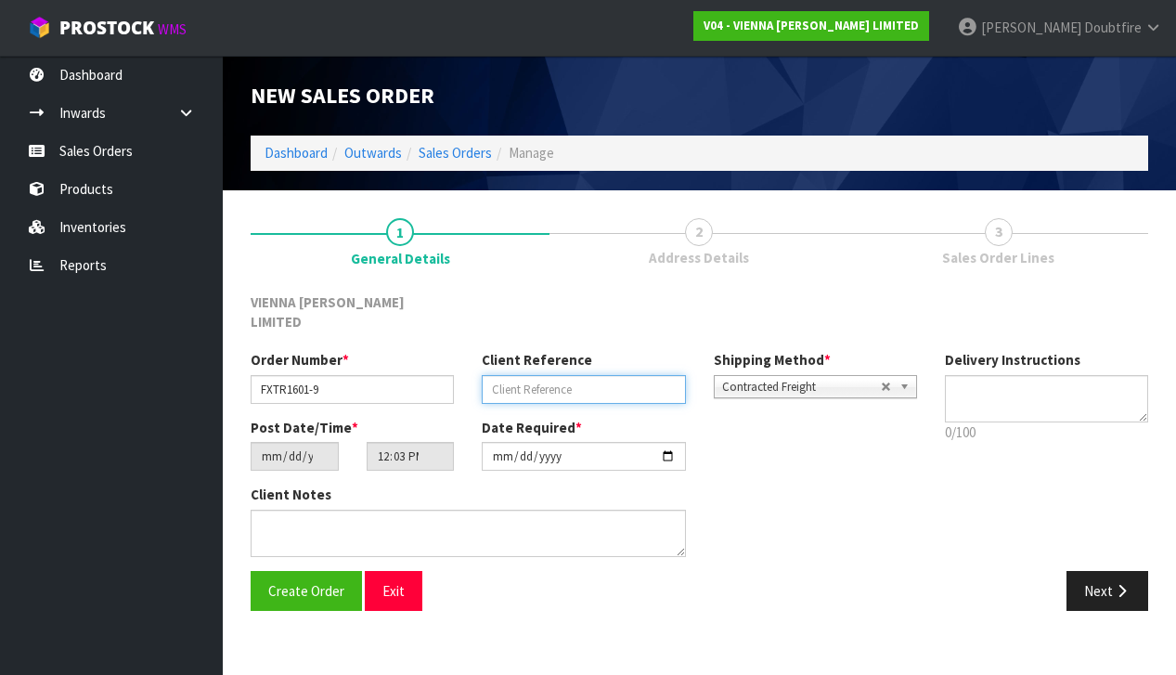
click at [527, 375] on input "text" at bounding box center [583, 389] width 203 height 29
type input "FLOORING XTRA BROWNIE"
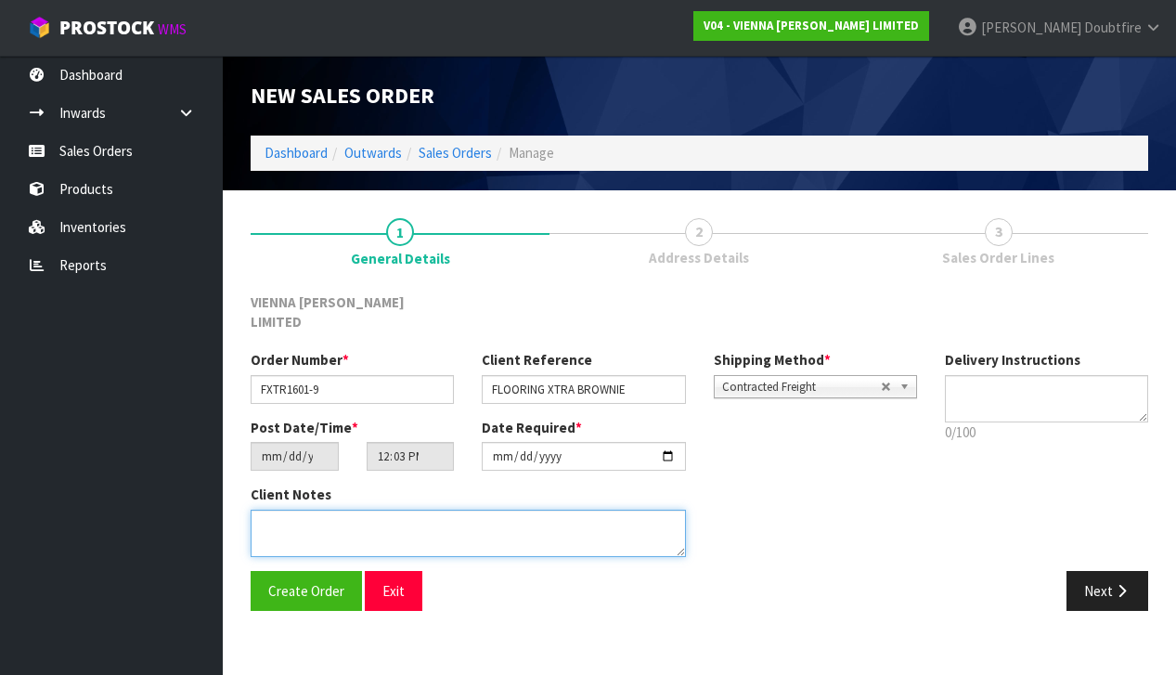
click at [337, 510] on textarea at bounding box center [468, 533] width 435 height 47
type textarea "FLOORING XTRA BROWNIE"
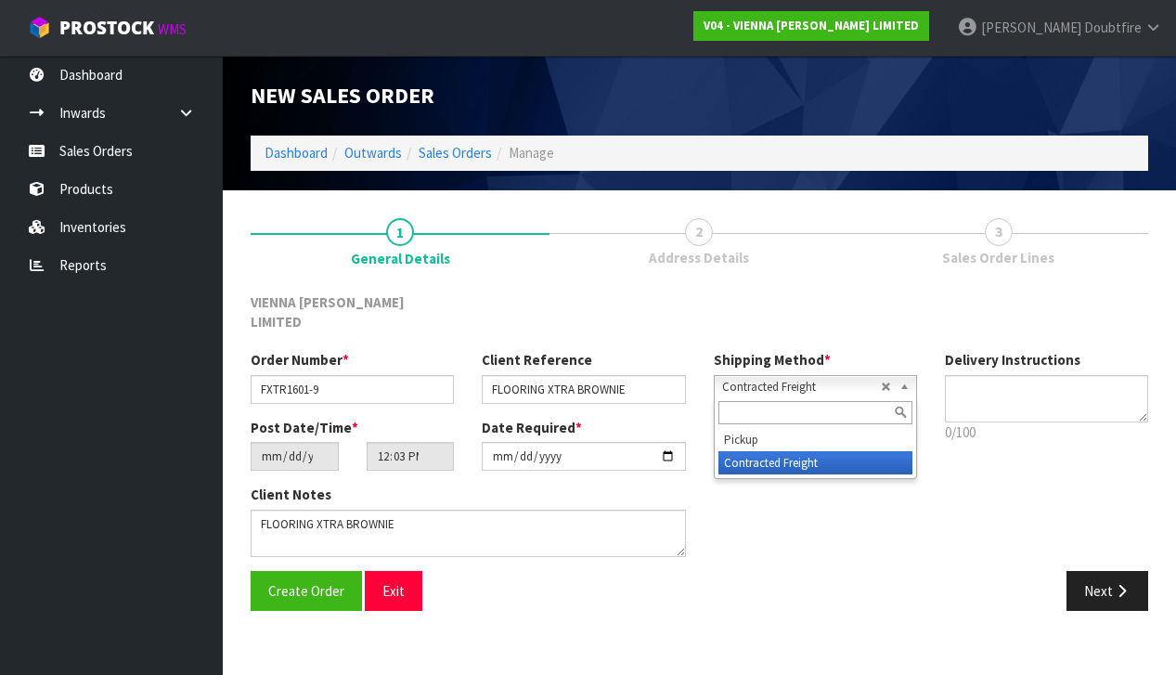
click at [780, 376] on span "Contracted Freight" at bounding box center [801, 387] width 159 height 22
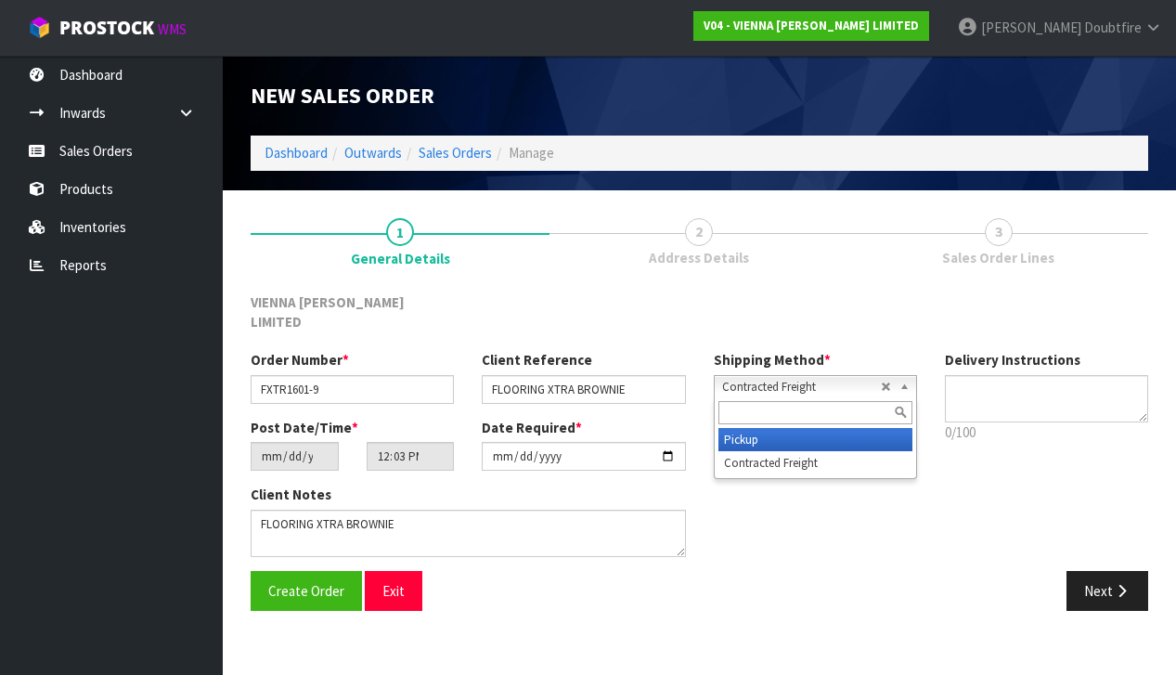
click at [760, 428] on li "Pickup" at bounding box center [815, 439] width 194 height 23
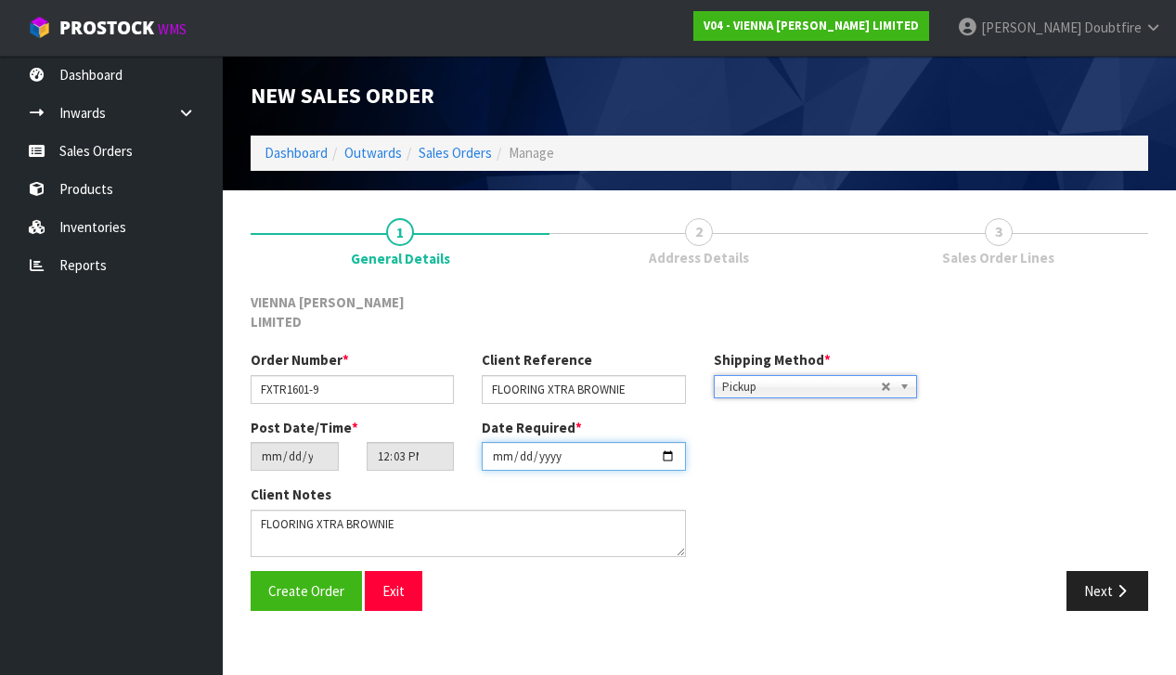
click at [498, 447] on input "[DATE]" at bounding box center [583, 456] width 203 height 29
type input "[DATE]"
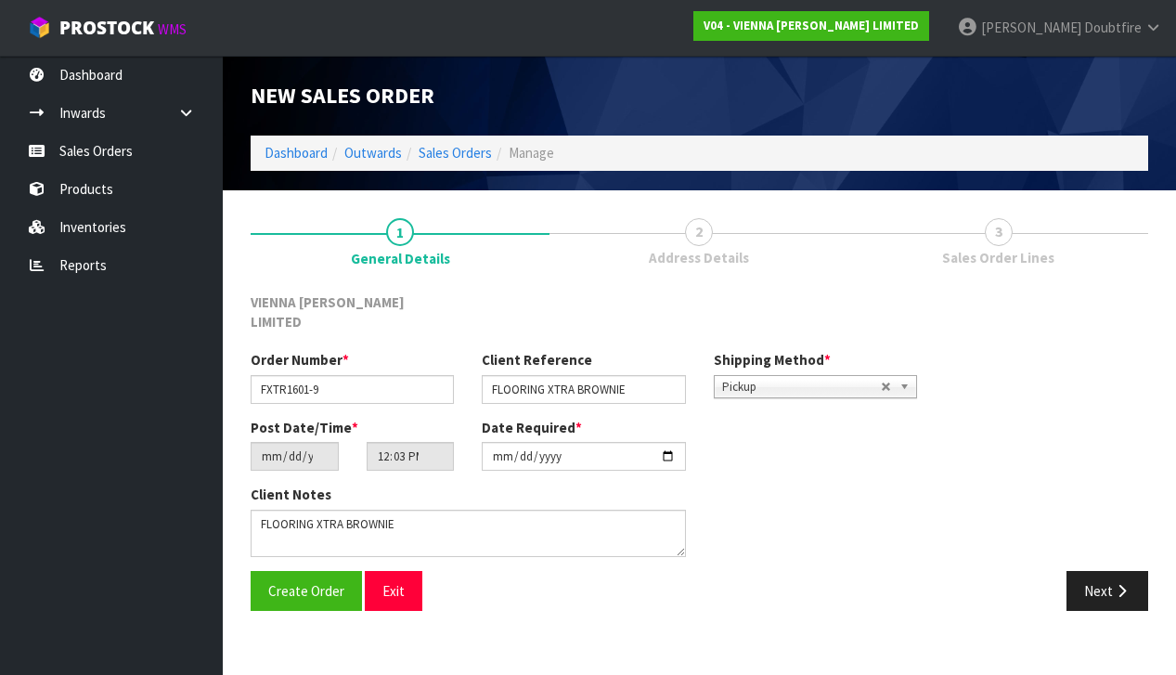
click at [493, 602] on section "1 General Details 2 Address Details 3 Sales Order Lines VIENNA [PERSON_NAME] LI…" at bounding box center [699, 414] width 953 height 448
click at [284, 582] on span "Create Order" at bounding box center [306, 591] width 76 height 18
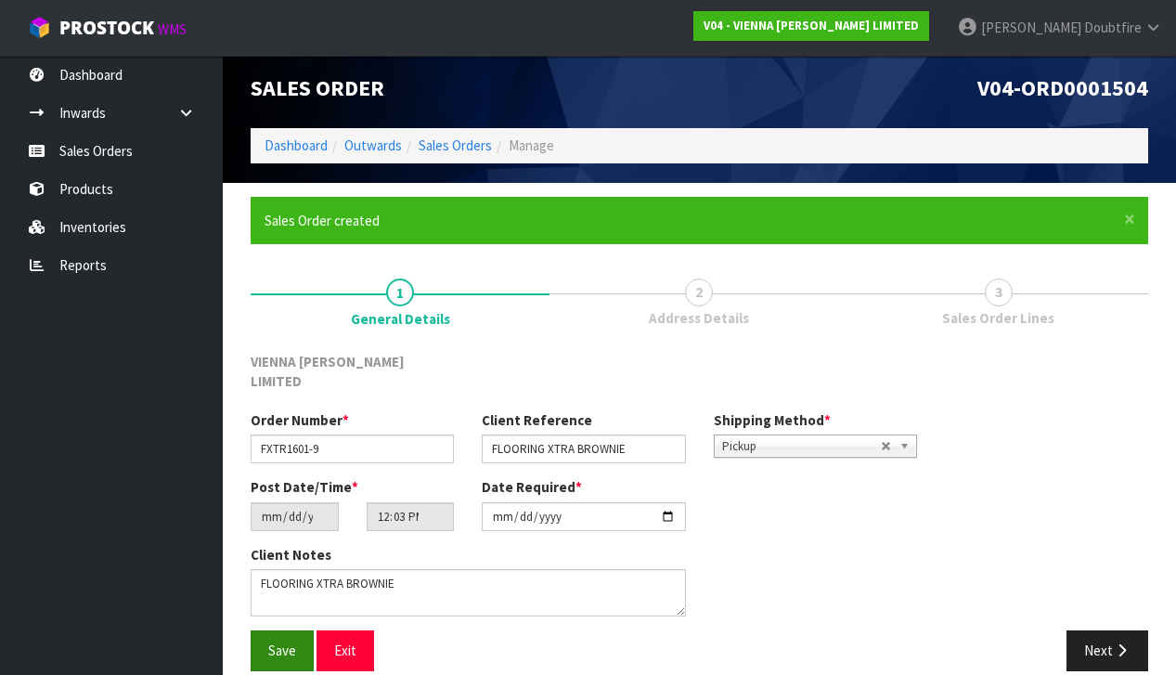
click at [281, 630] on button "Save" at bounding box center [282, 650] width 63 height 40
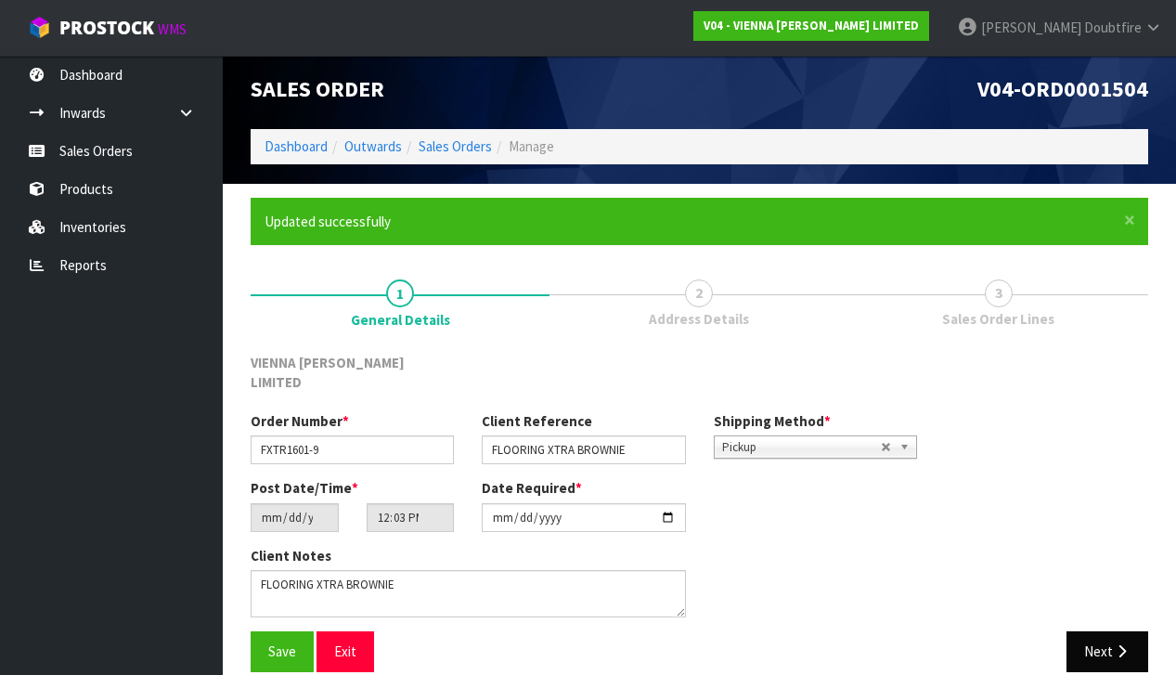
click at [1109, 631] on button "Next" at bounding box center [1108, 651] width 82 height 40
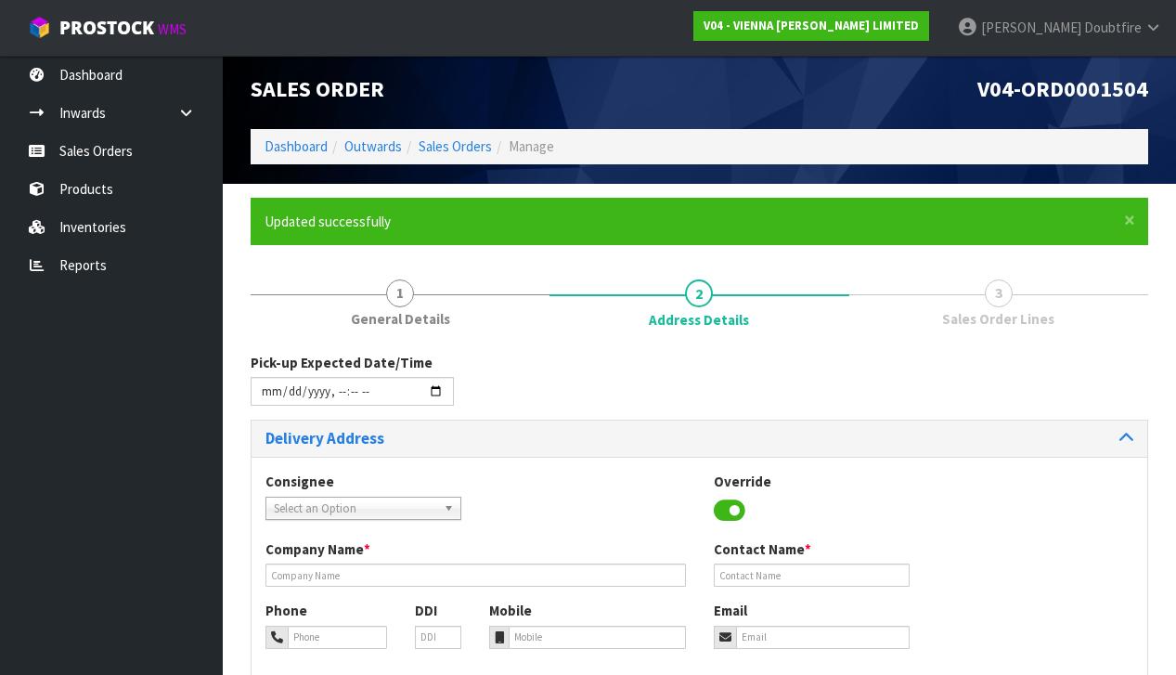
scroll to position [0, 0]
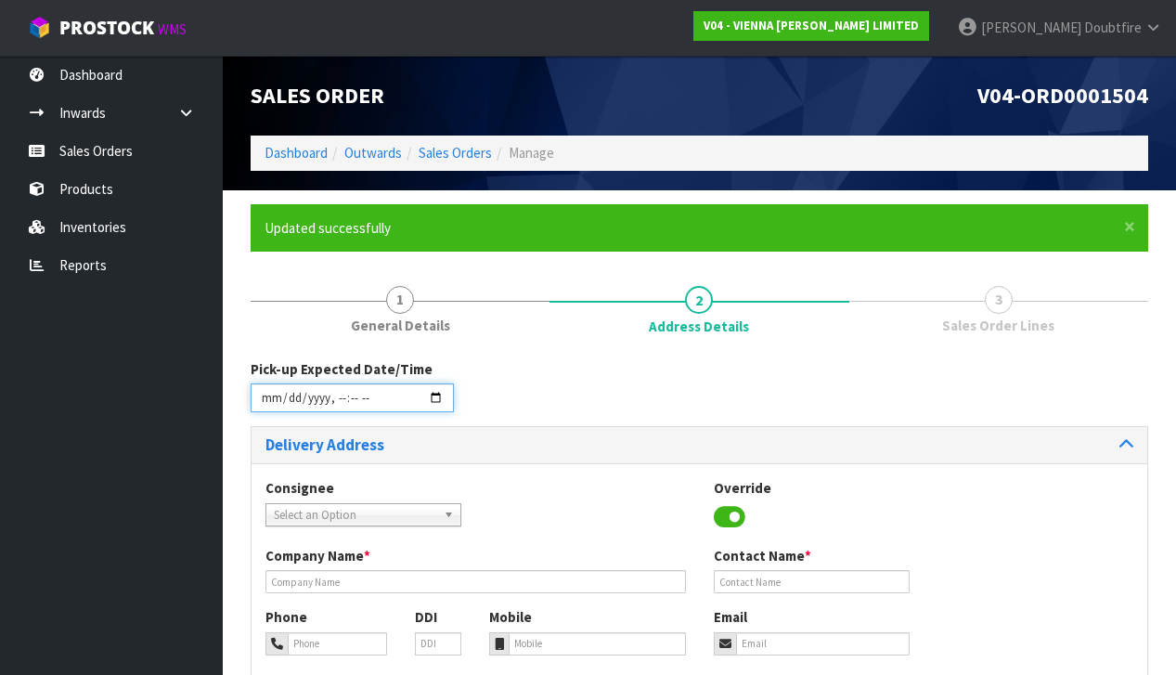
click at [267, 407] on input "datetime-local" at bounding box center [352, 397] width 203 height 29
type input "[DATE]T12:04"
click at [649, 485] on div "Consignee 000001.BAY MECHANICS - BAY MECHANICS 000001A - BRAKE & TRANSMISSION N…" at bounding box center [700, 512] width 896 height 68
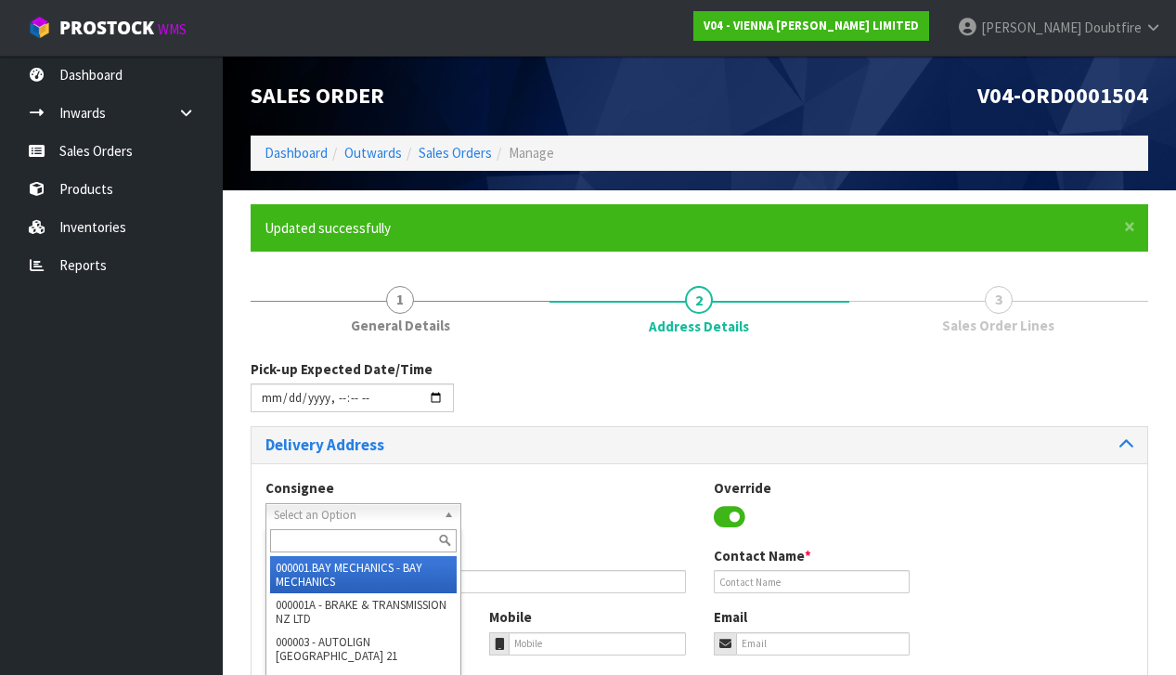
click at [306, 510] on span "Select an Option" at bounding box center [355, 515] width 162 height 22
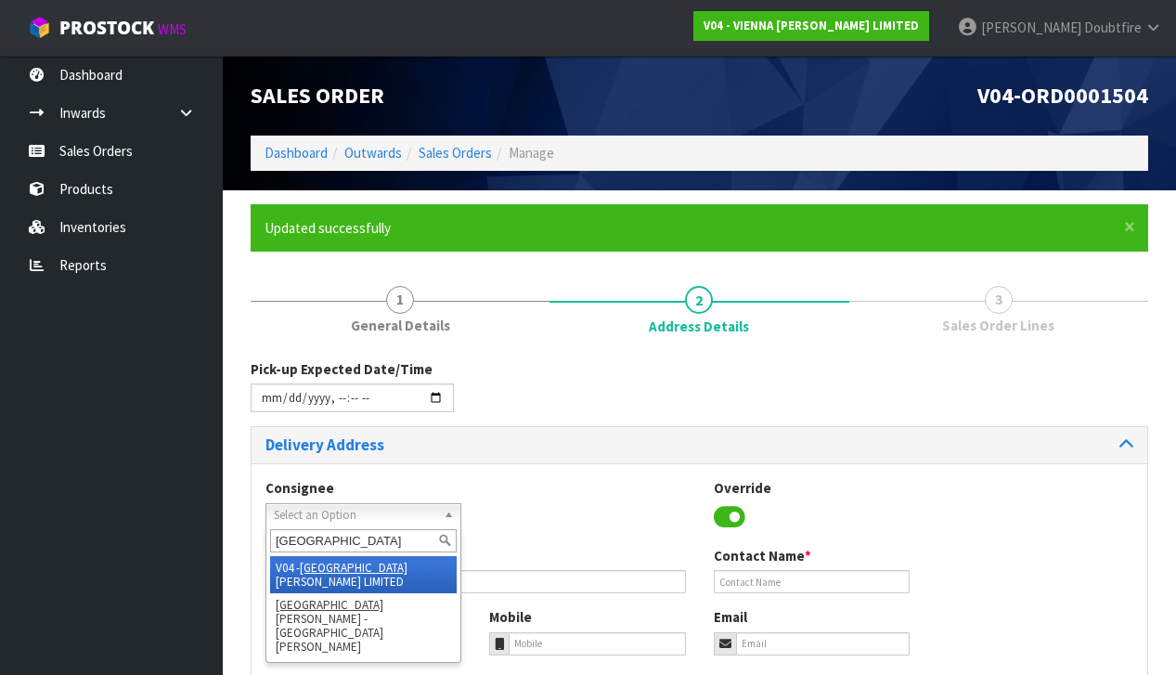
type input "[GEOGRAPHIC_DATA]"
click at [408, 561] on li "V04 - VIENNA [PERSON_NAME] LIMITED" at bounding box center [363, 574] width 187 height 37
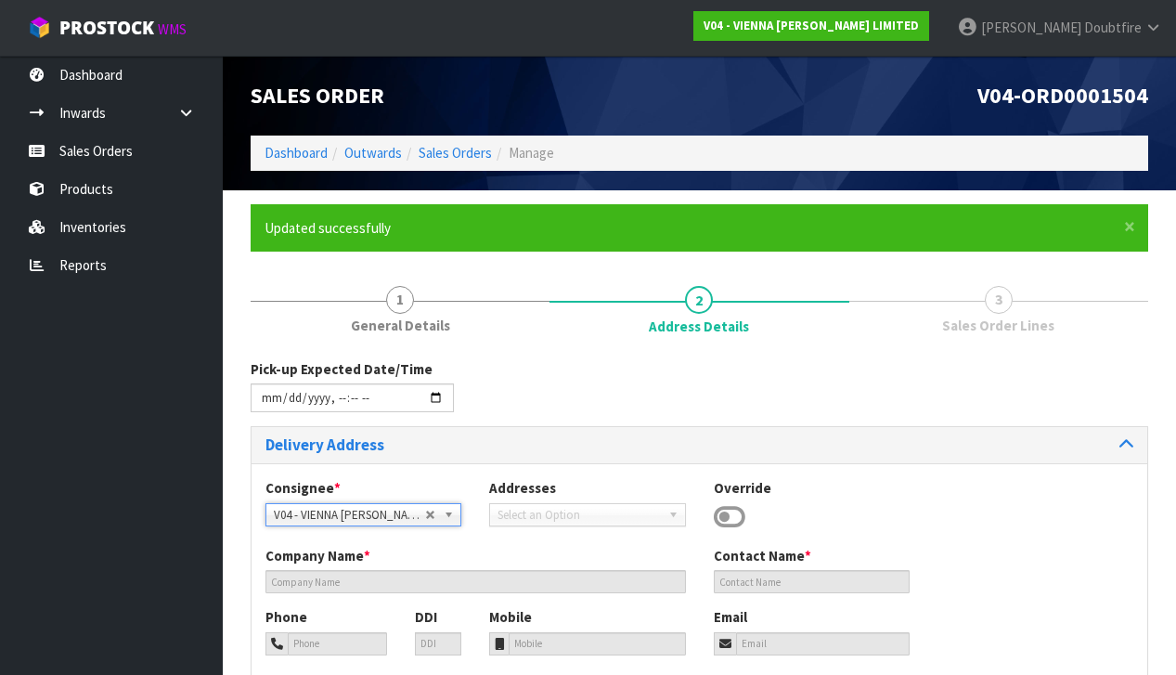
type input "VIENNA [PERSON_NAME] LIMITED"
type input "[PERSON_NAME]"
type input "[PHONE_NUMBER]"
type input "[PERSON_NAME][EMAIL_ADDRESS][DOMAIN_NAME]"
type input "2 ROXBURGH ST"
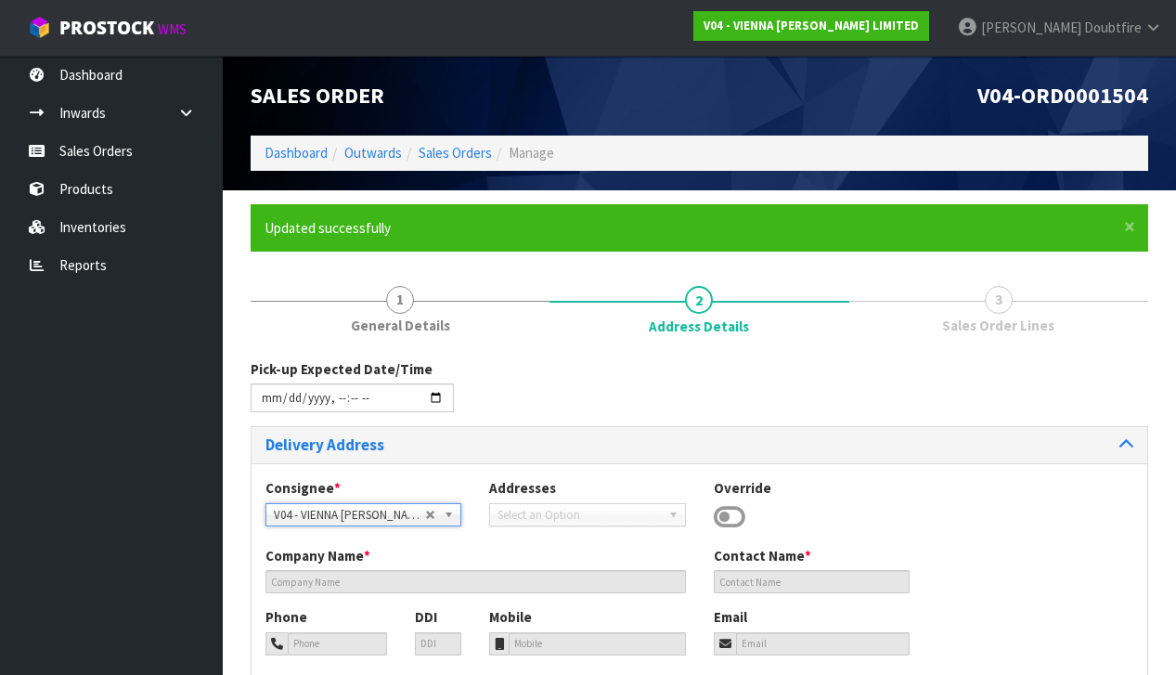
type input "1023"
type input "[GEOGRAPHIC_DATA]"
type input "NEWMARKET"
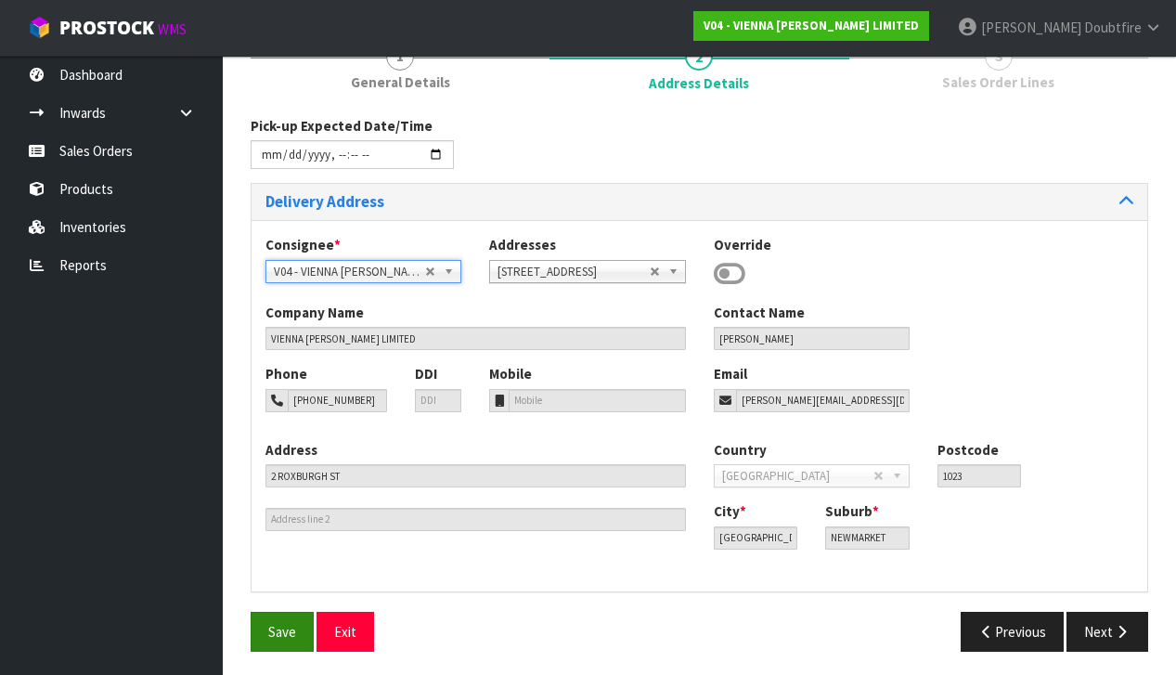
scroll to position [242, 0]
click at [277, 628] on span "Save" at bounding box center [282, 633] width 28 height 18
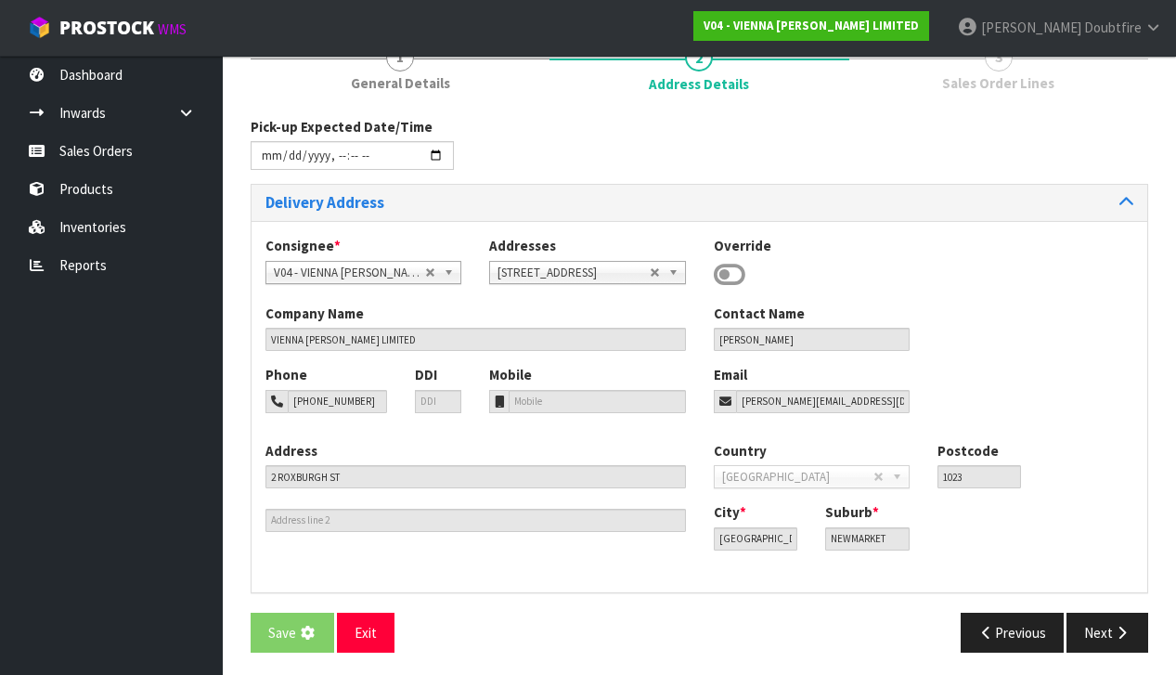
scroll to position [0, 0]
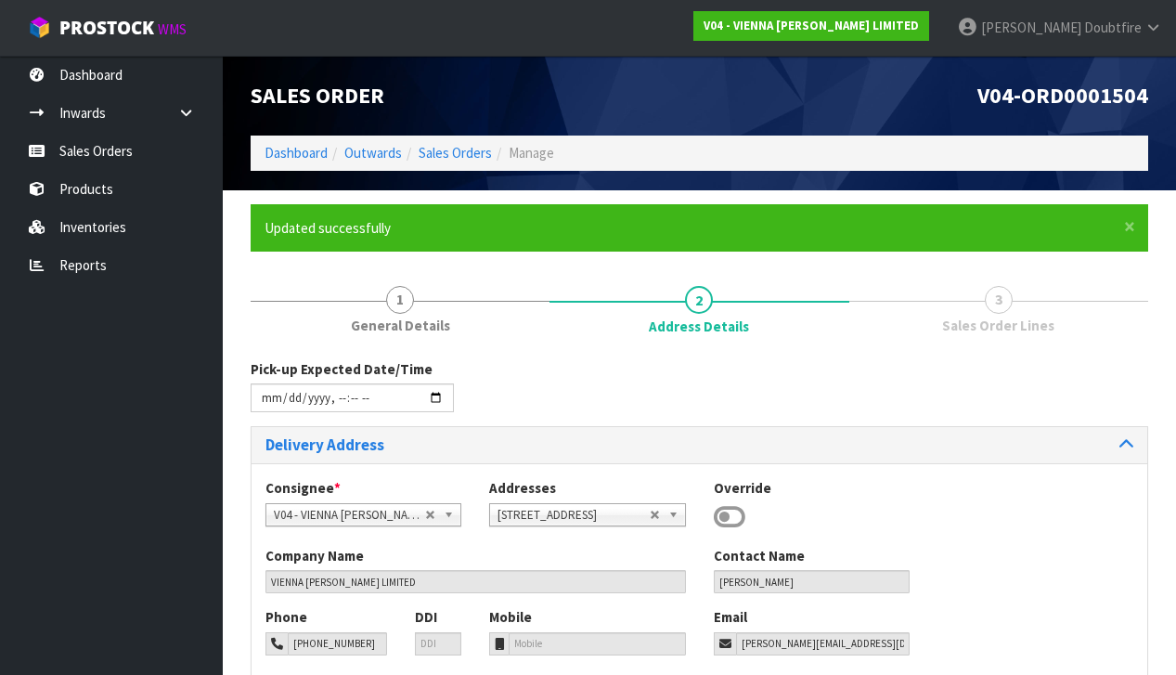
type input "[DATE]T12:04"
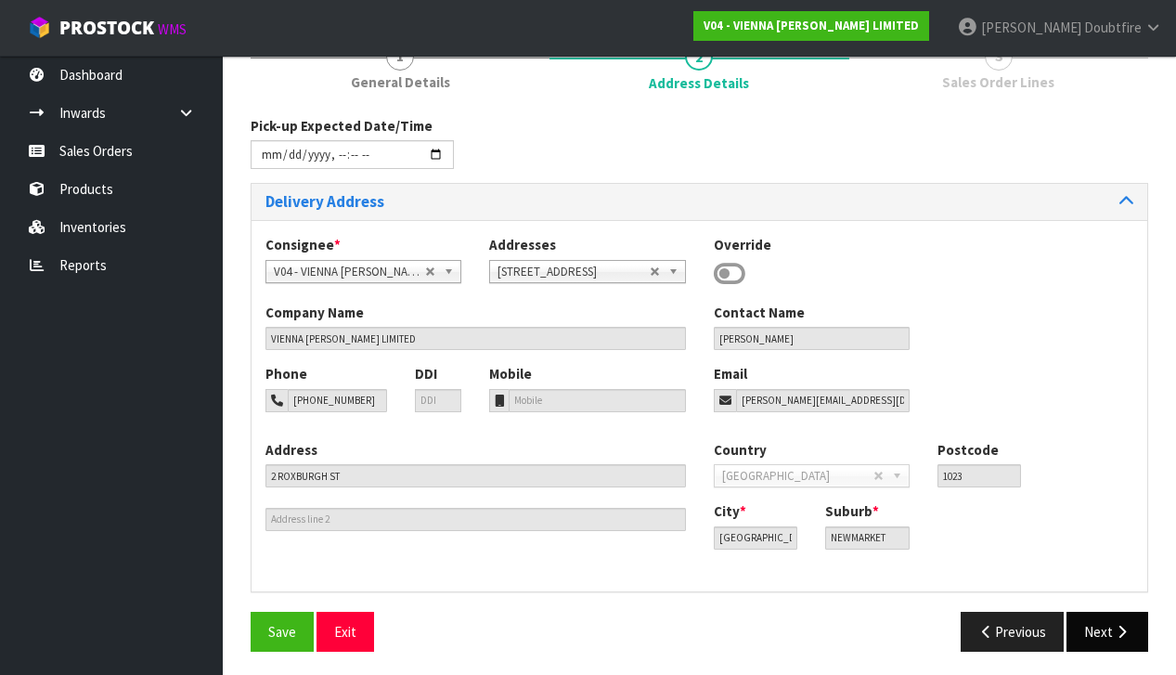
scroll to position [242, 0]
click at [1118, 628] on icon "button" at bounding box center [1122, 633] width 18 height 14
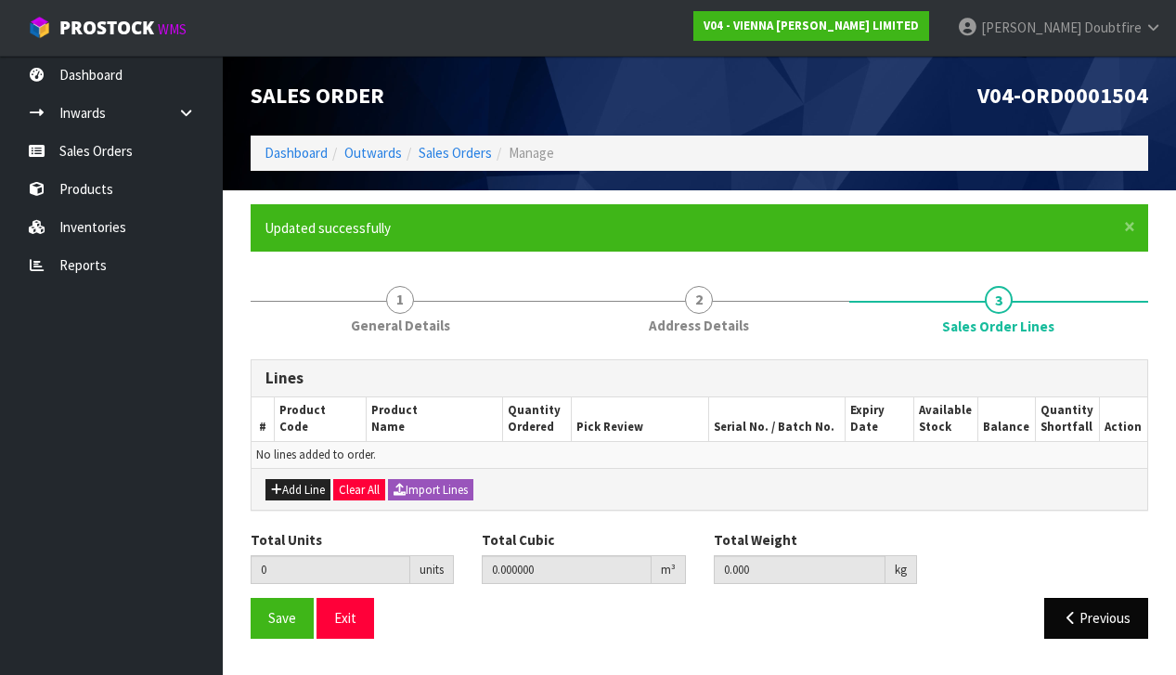
scroll to position [0, 0]
click at [291, 489] on button "Add Line" at bounding box center [297, 490] width 65 height 22
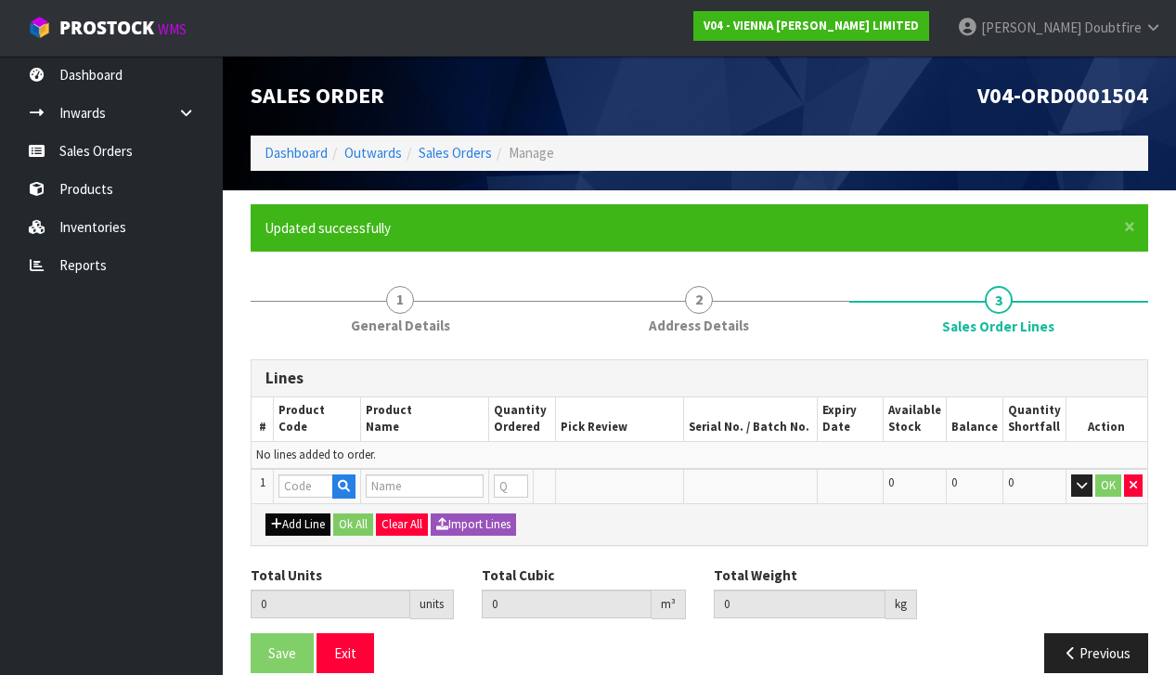
type input "0"
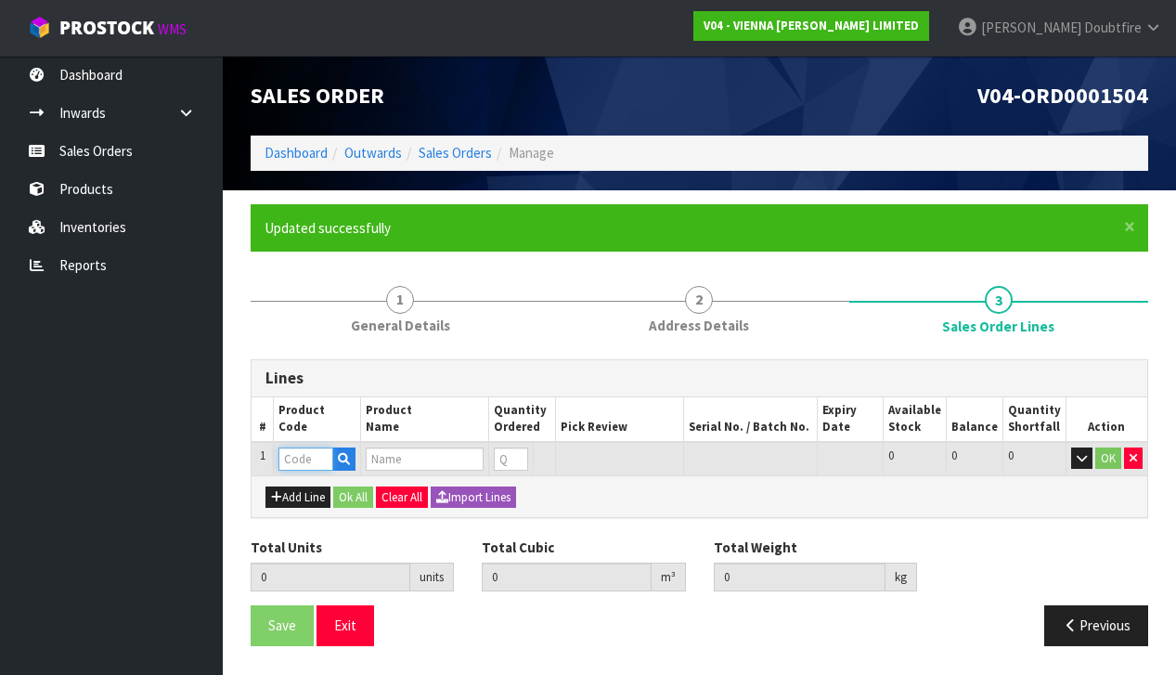
click at [304, 453] on input "text" at bounding box center [305, 458] width 55 height 23
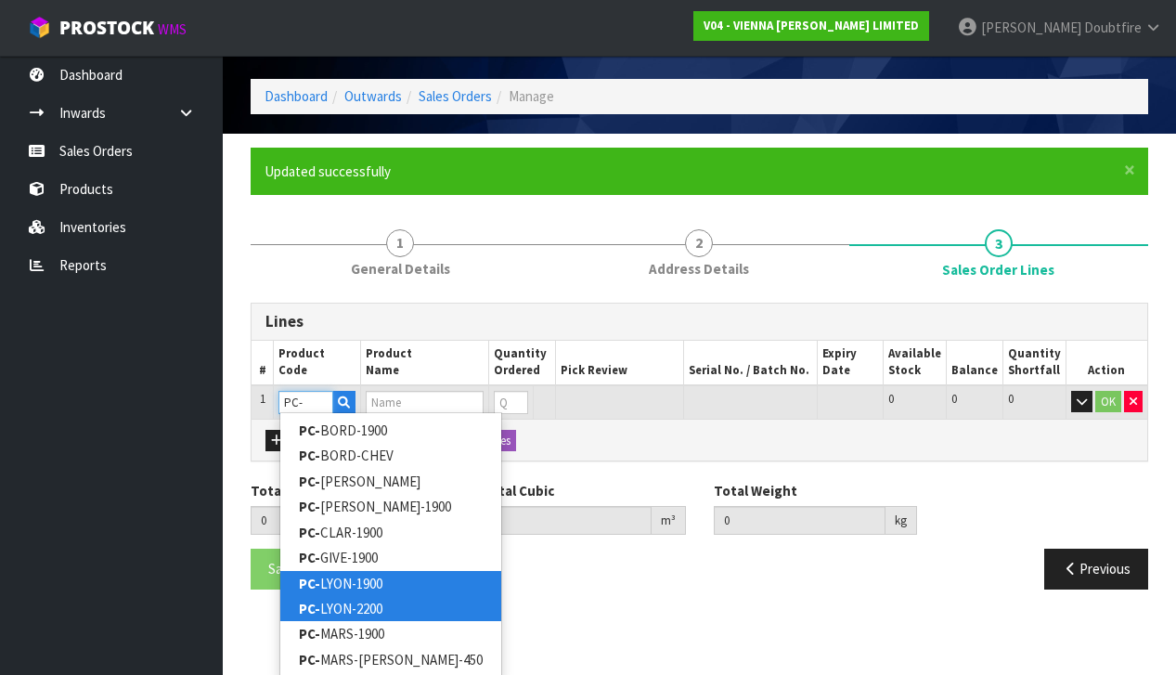
scroll to position [56, 0]
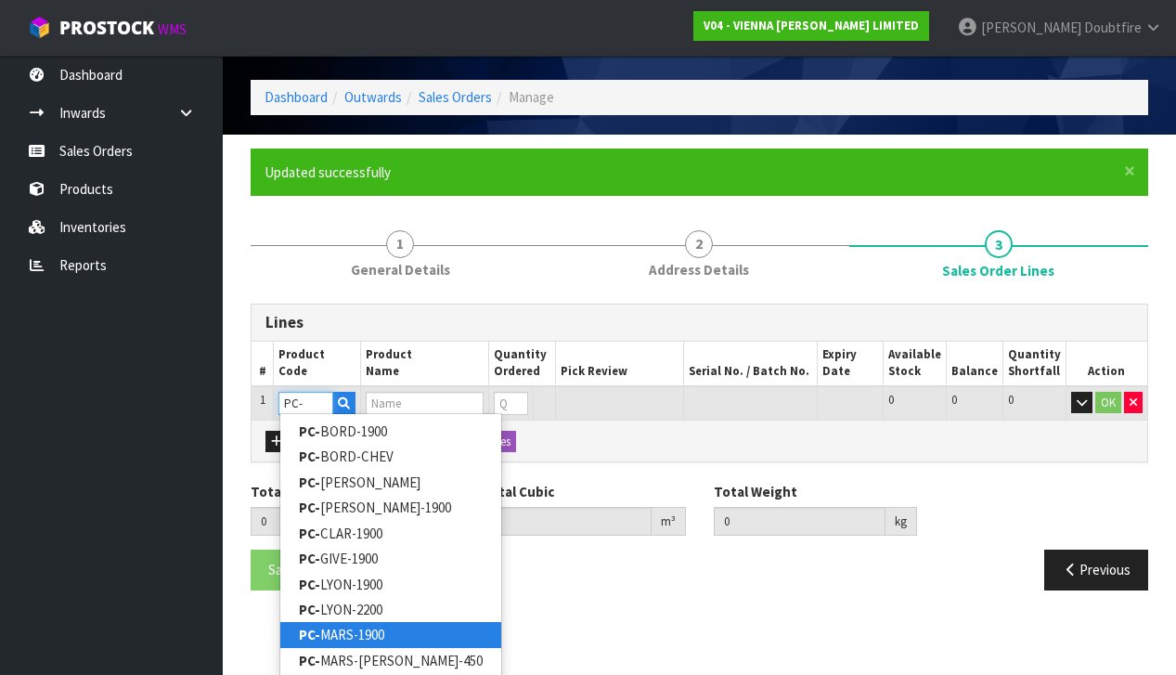
type input "PC-"
click at [341, 630] on link "PC- MARS-1900" at bounding box center [390, 634] width 221 height 25
type input "PC-MARS-1900"
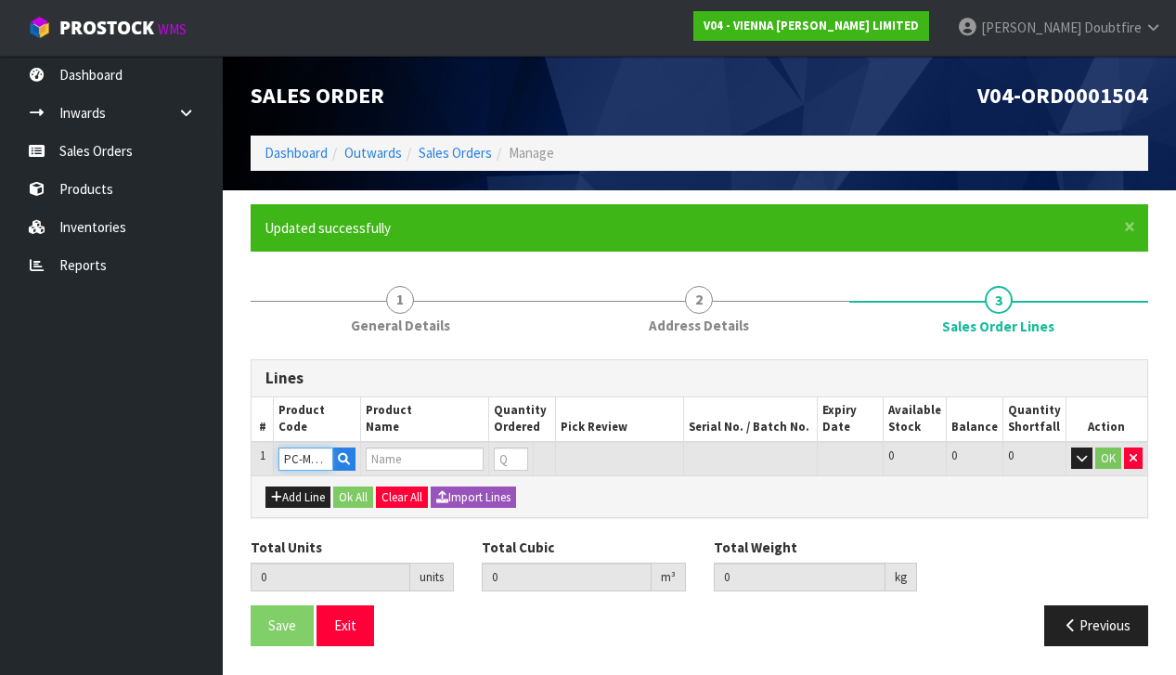
scroll to position [0, 0]
type input "0.000000"
type input "0.000"
type input "PETIT CHATEAU MARSEILLES 1900X190X15/4"
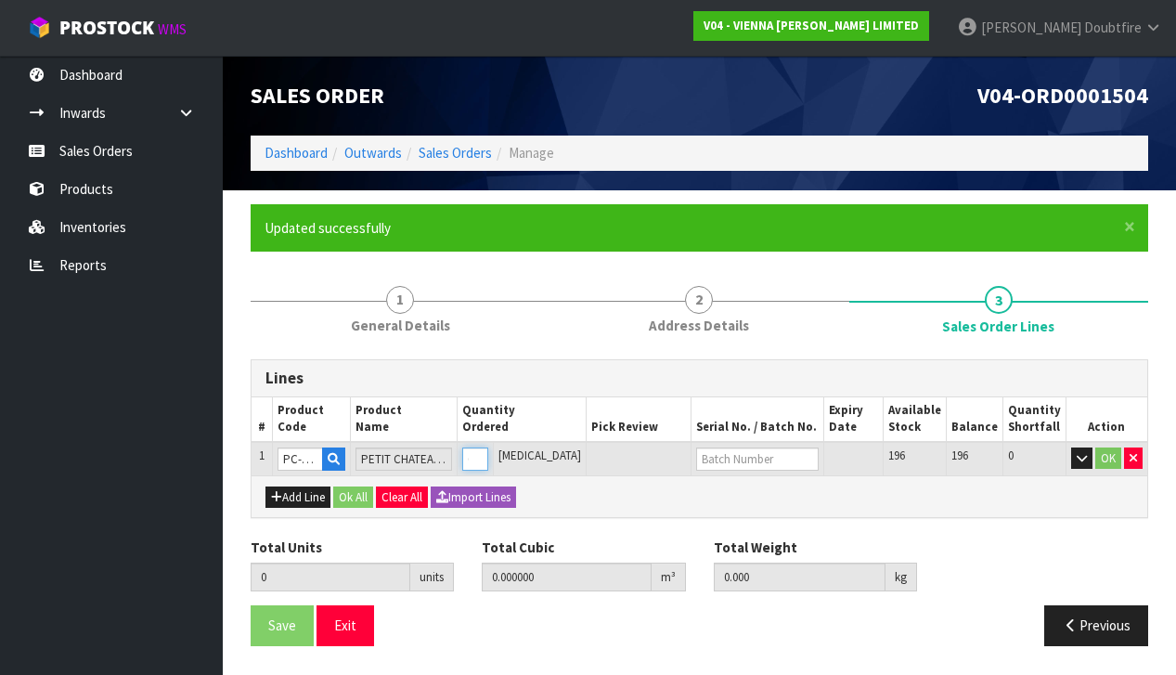
type input "1"
type input "0.0382"
type input "22"
click at [488, 451] on input "1" at bounding box center [475, 458] width 26 height 23
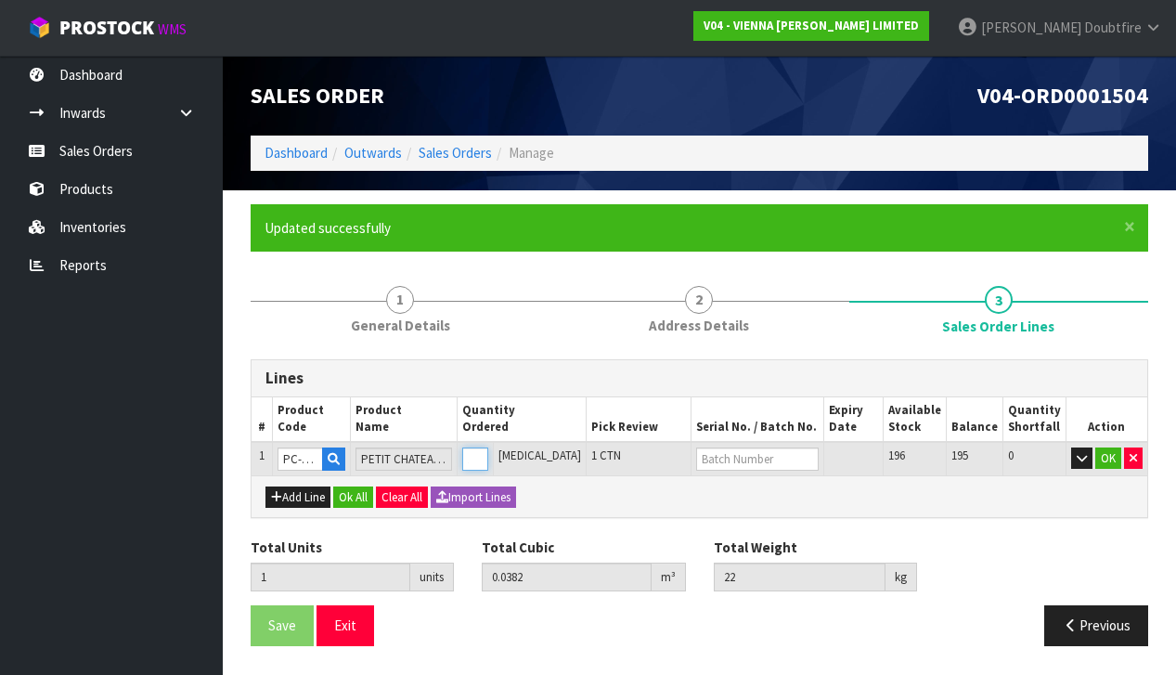
type input "0"
type input "1"
type input "0.0382"
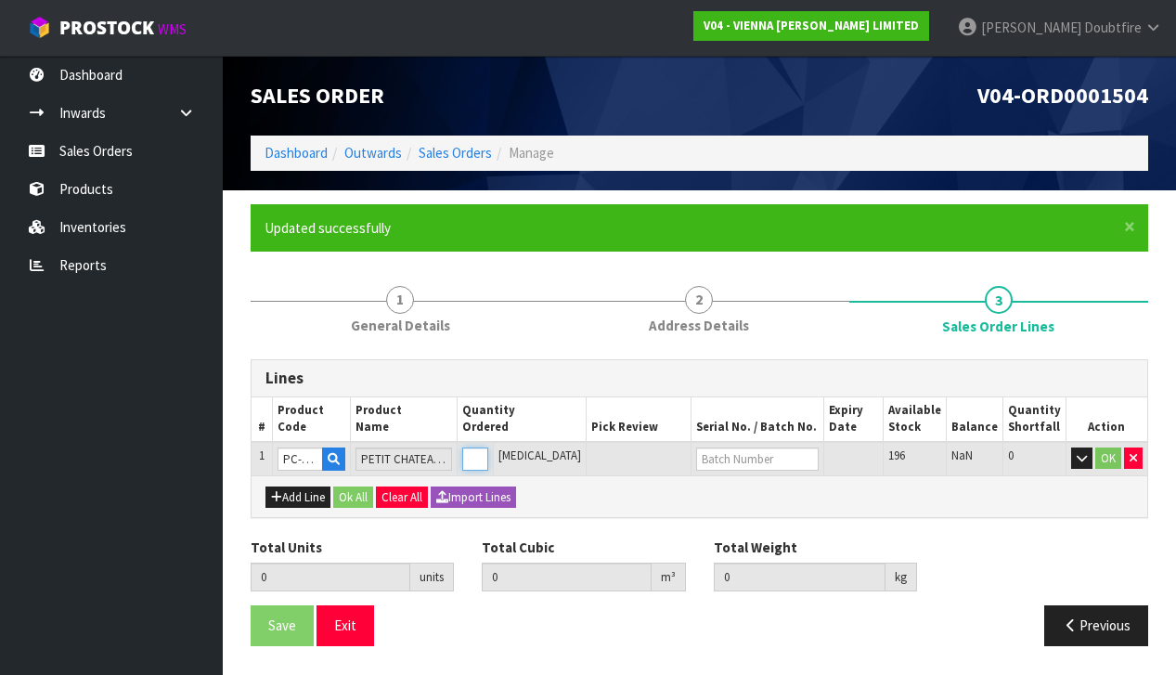
type input "22"
type input "1"
type input "15"
type input "0.573"
type input "330"
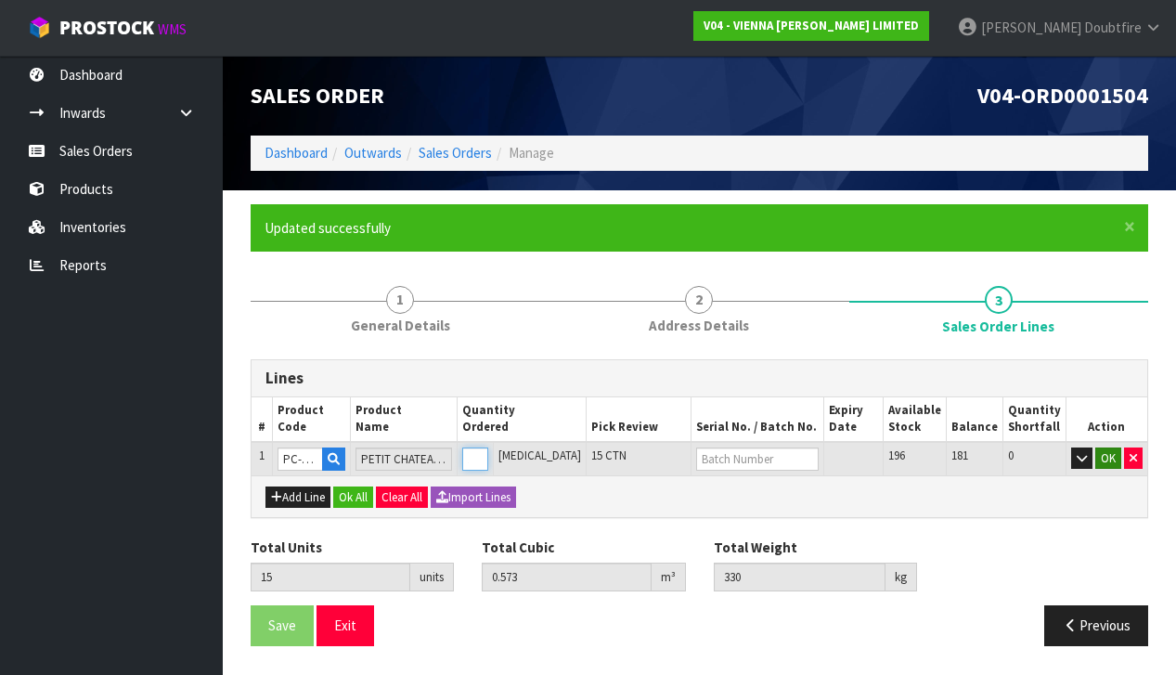
type input "15"
click at [1104, 456] on button "OK" at bounding box center [1108, 458] width 26 height 22
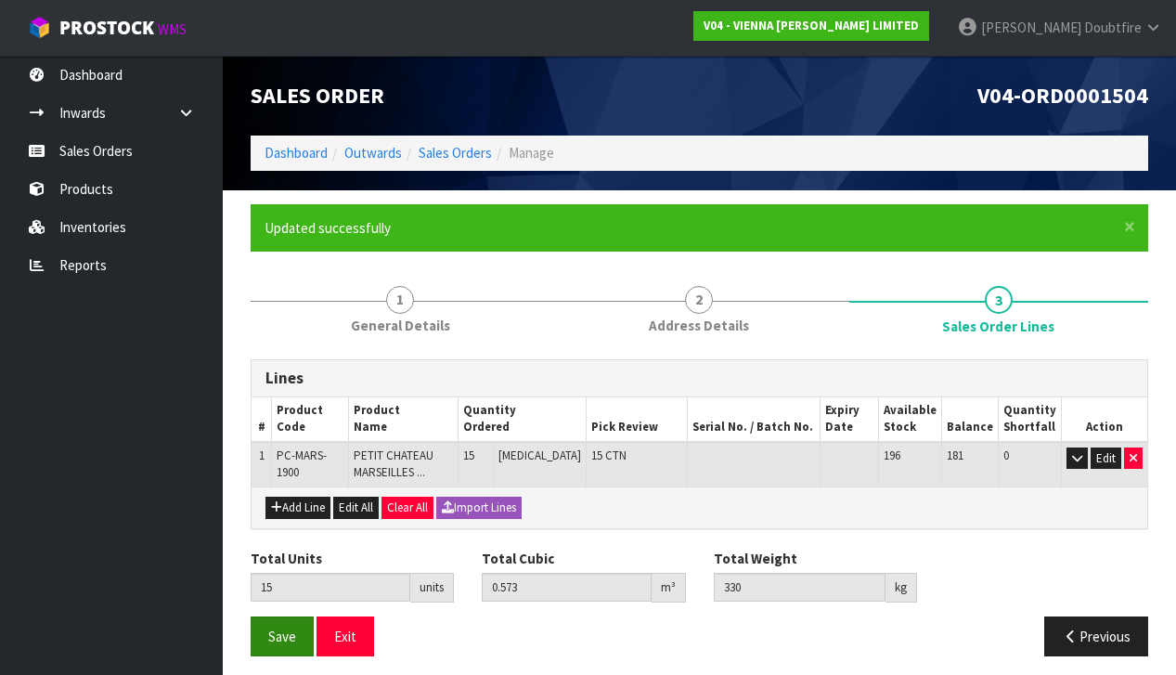
click at [279, 638] on span "Save" at bounding box center [282, 637] width 28 height 18
click at [279, 636] on span "Save" at bounding box center [282, 637] width 28 height 18
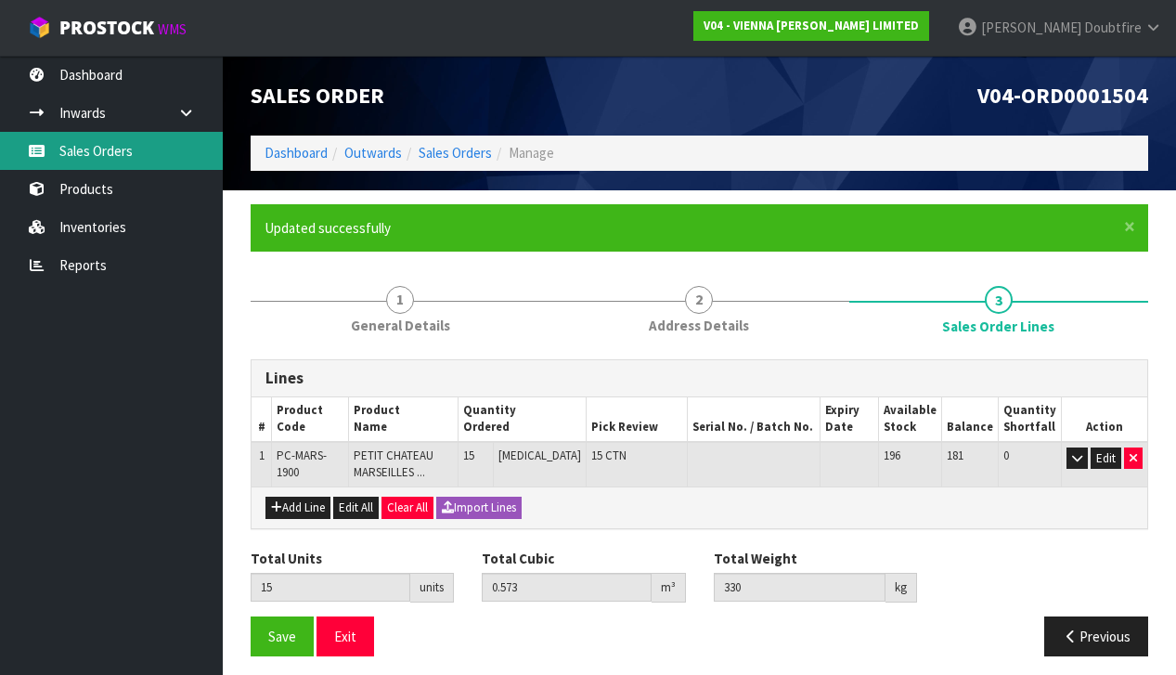
click at [88, 149] on link "Sales Orders" at bounding box center [111, 151] width 223 height 38
